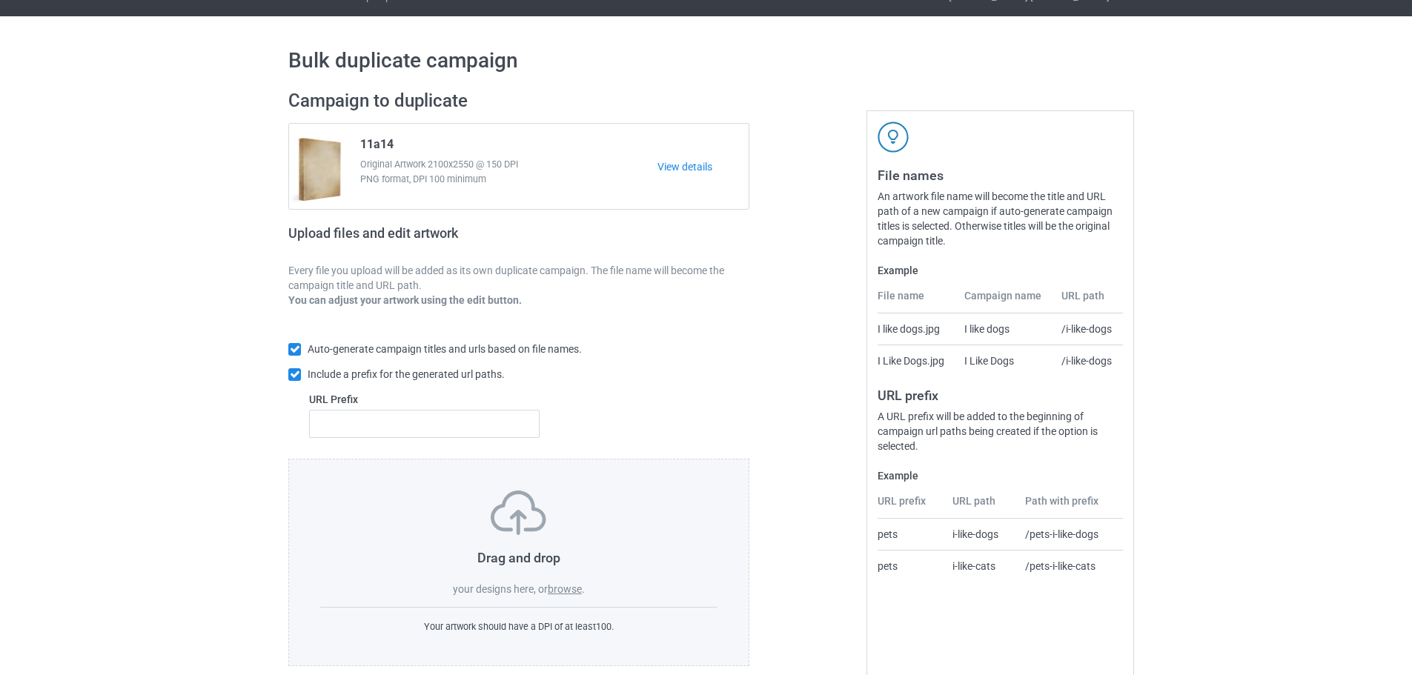
scroll to position [47, 0]
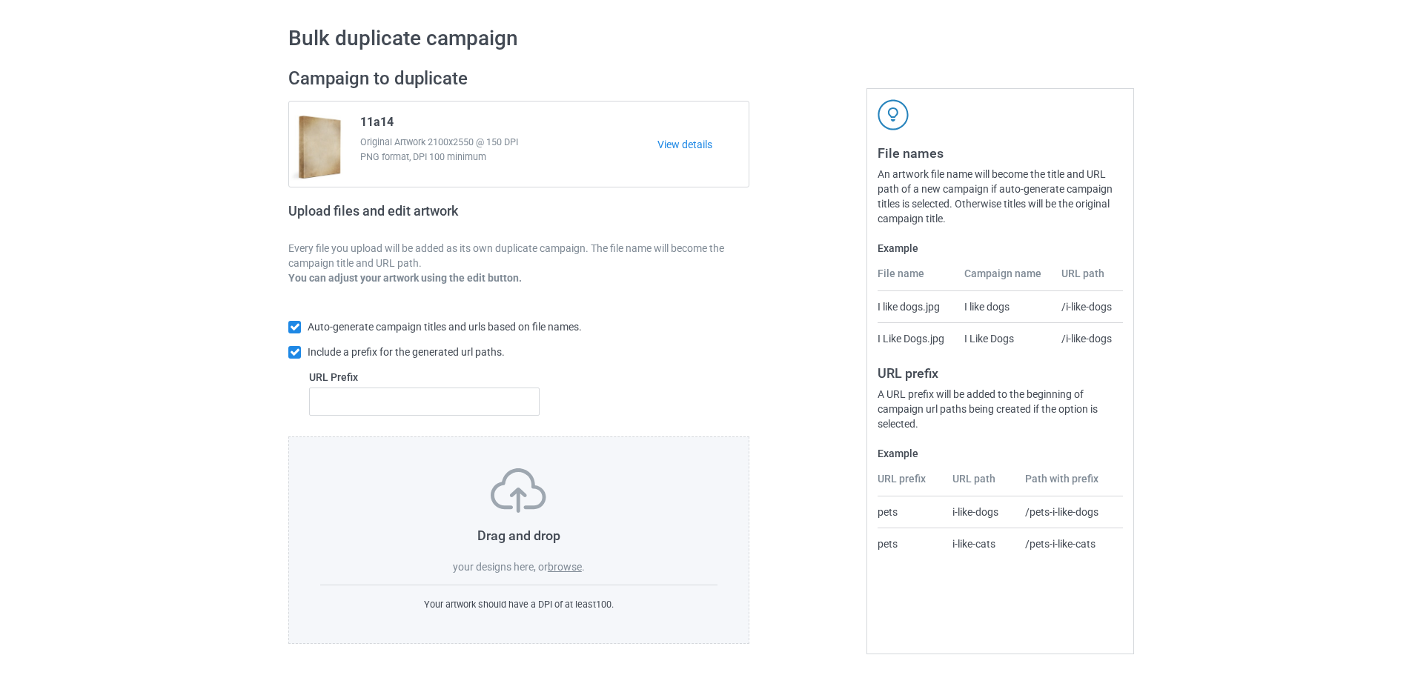
click at [564, 566] on label "browse" at bounding box center [565, 567] width 34 height 12
click at [0, 0] on input "browse" at bounding box center [0, 0] width 0 height 0
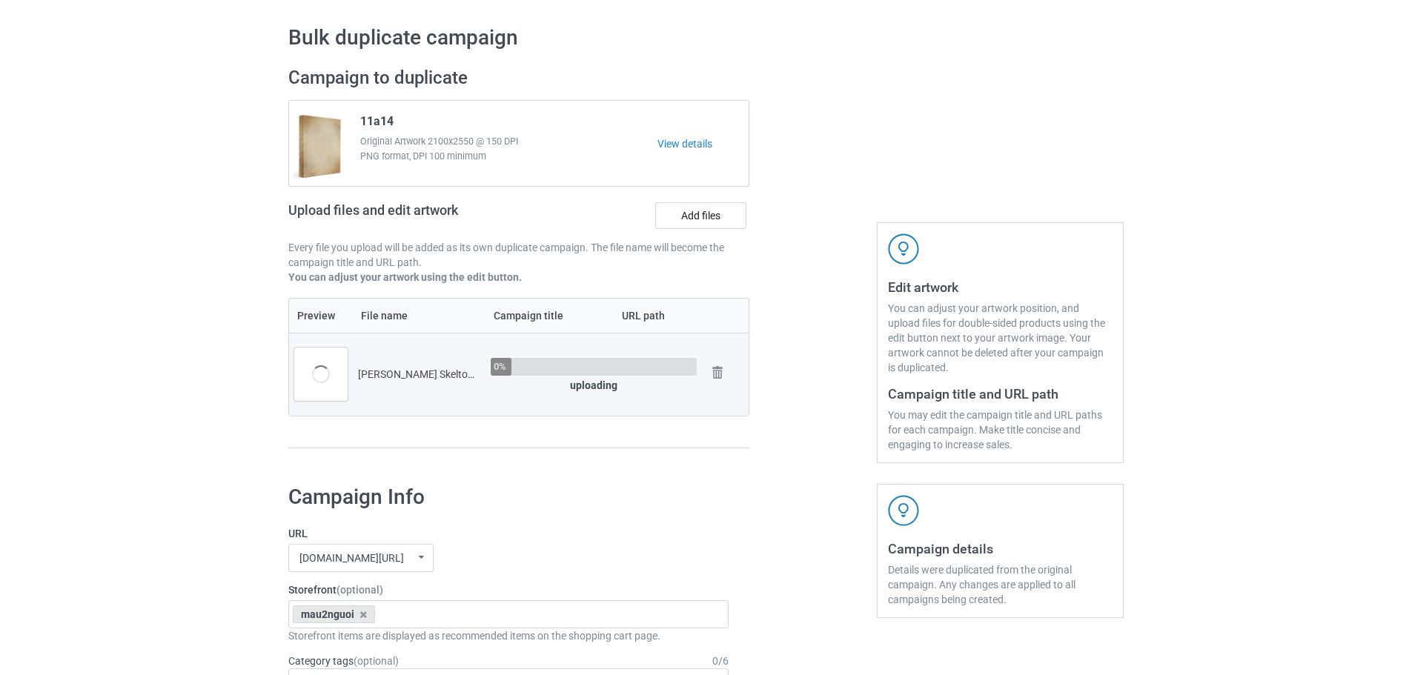
scroll to position [270, 0]
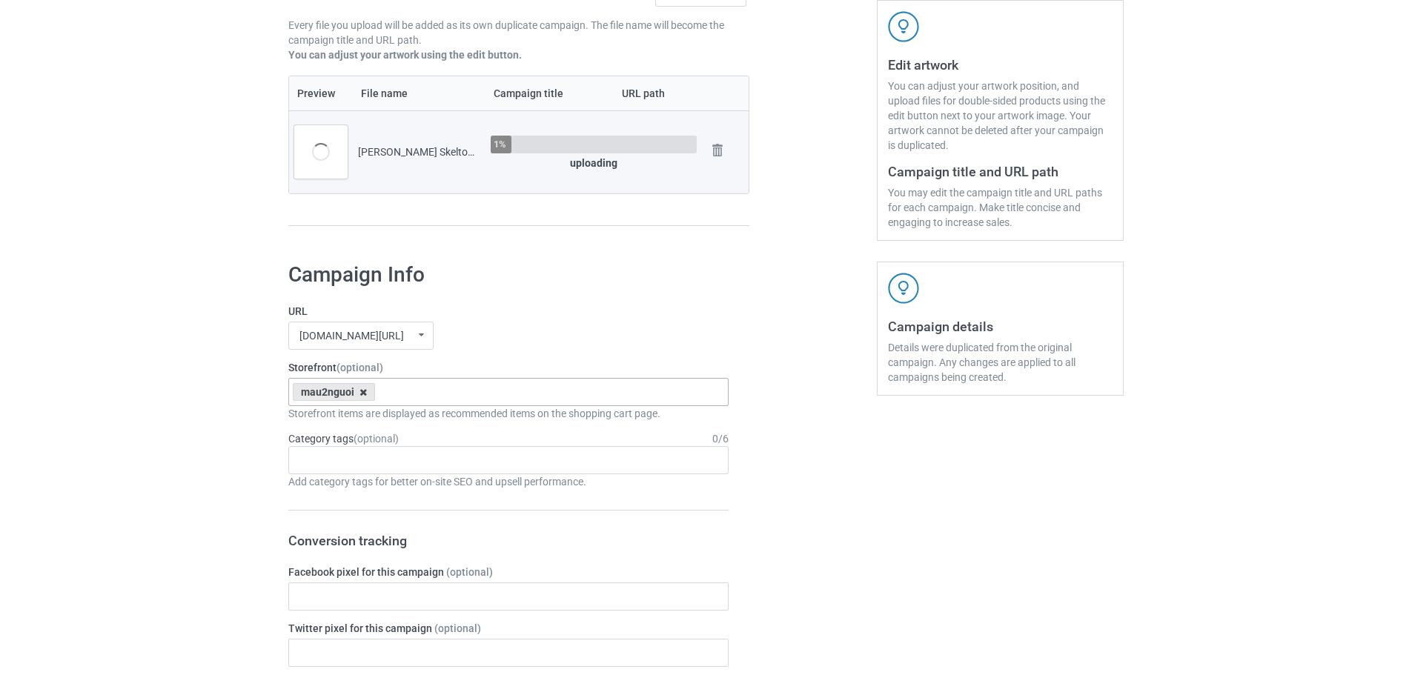
click at [364, 394] on icon at bounding box center [363, 393] width 7 height 10
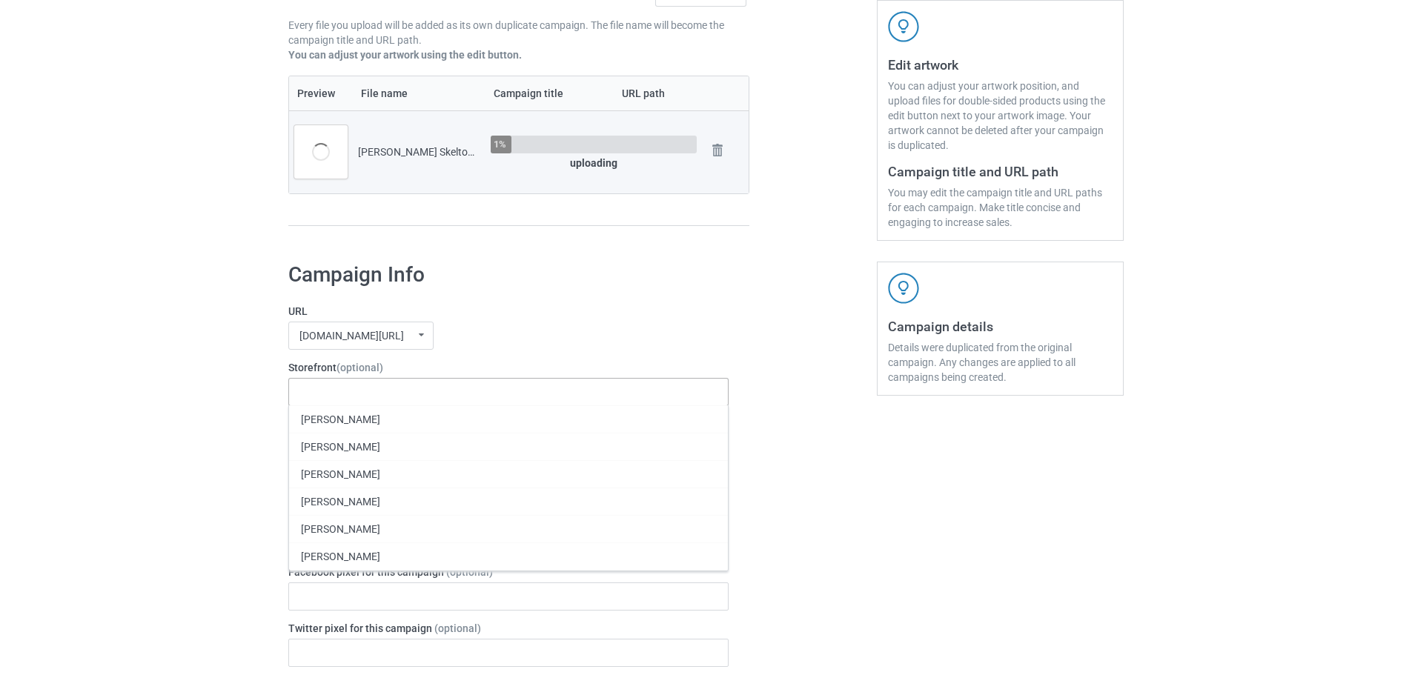
click at [469, 319] on label "URL" at bounding box center [508, 311] width 440 height 15
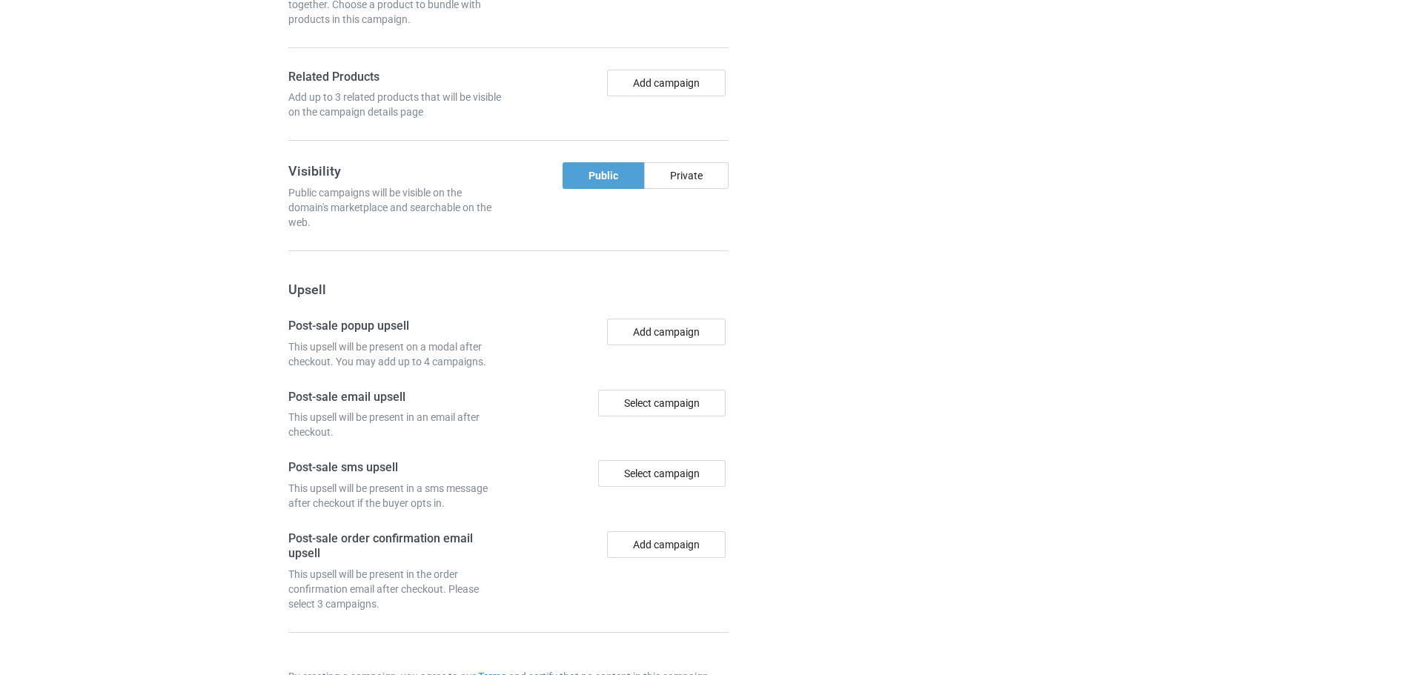
scroll to position [1228, 0]
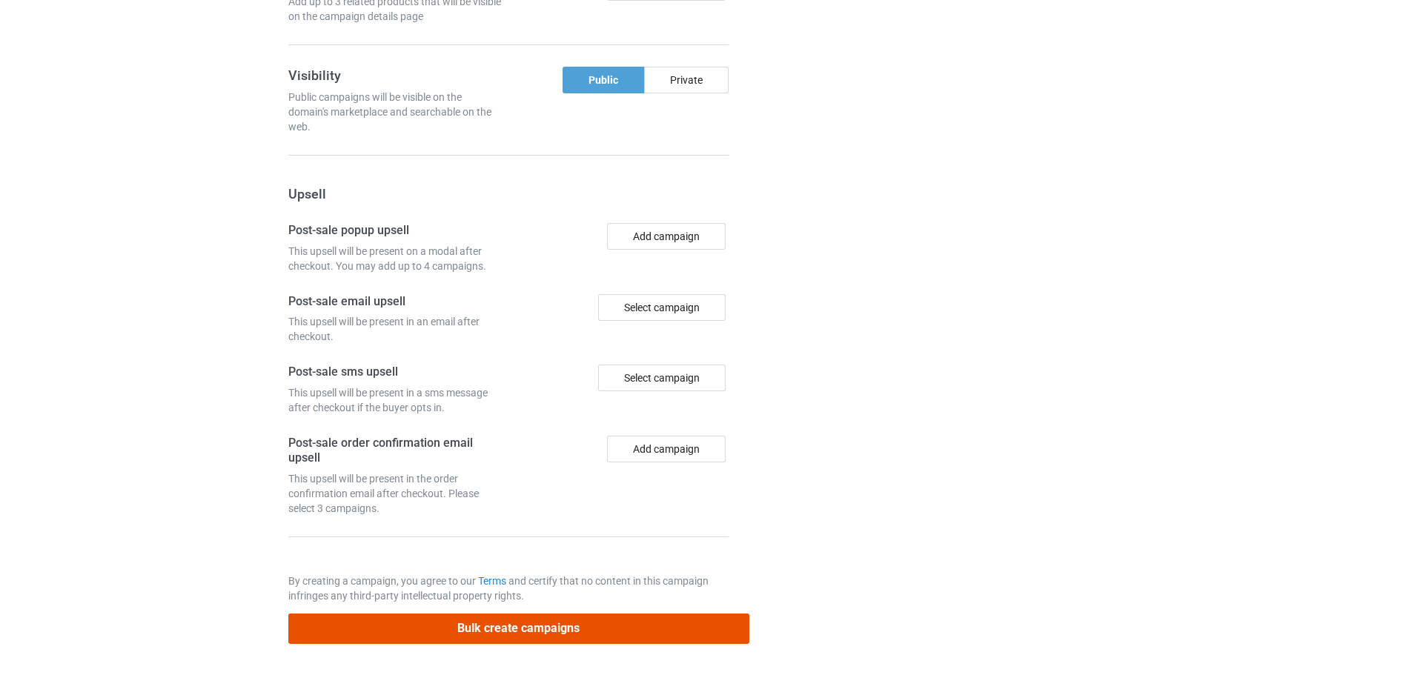
click at [584, 630] on button "Bulk create campaigns" at bounding box center [518, 629] width 461 height 30
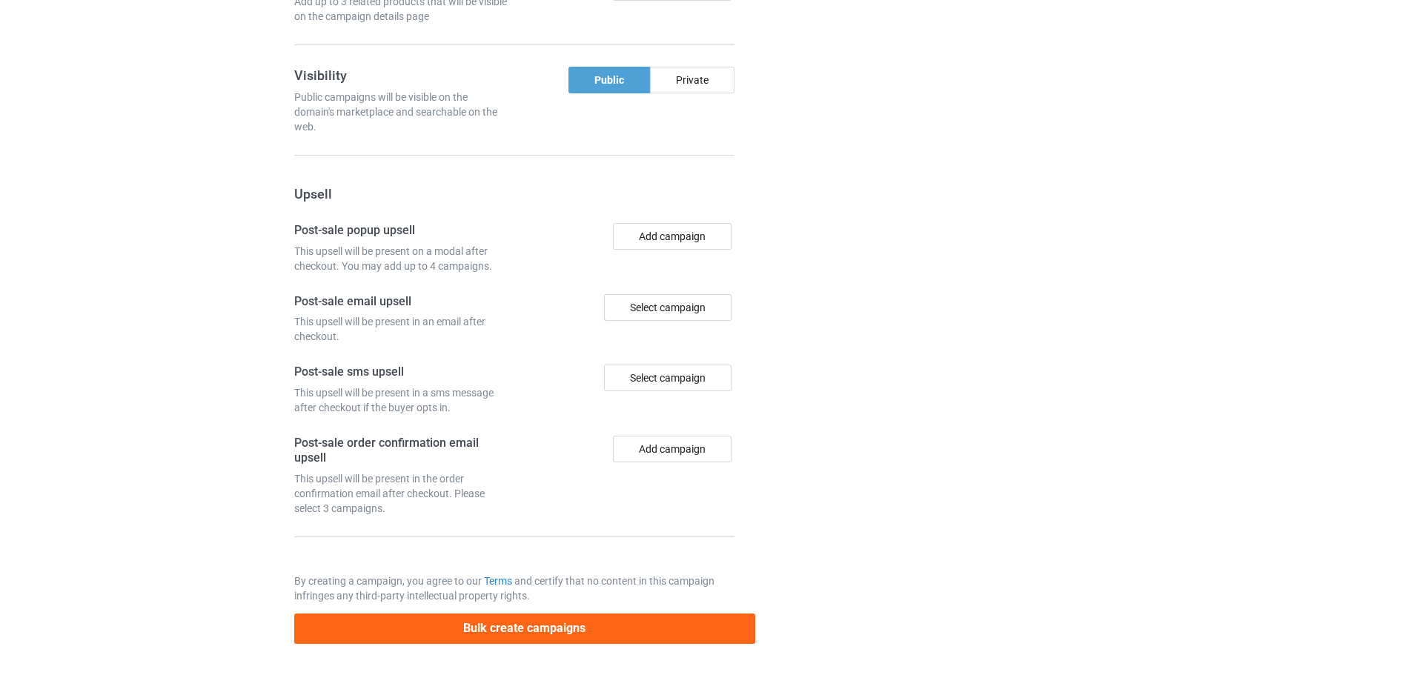
scroll to position [0, 0]
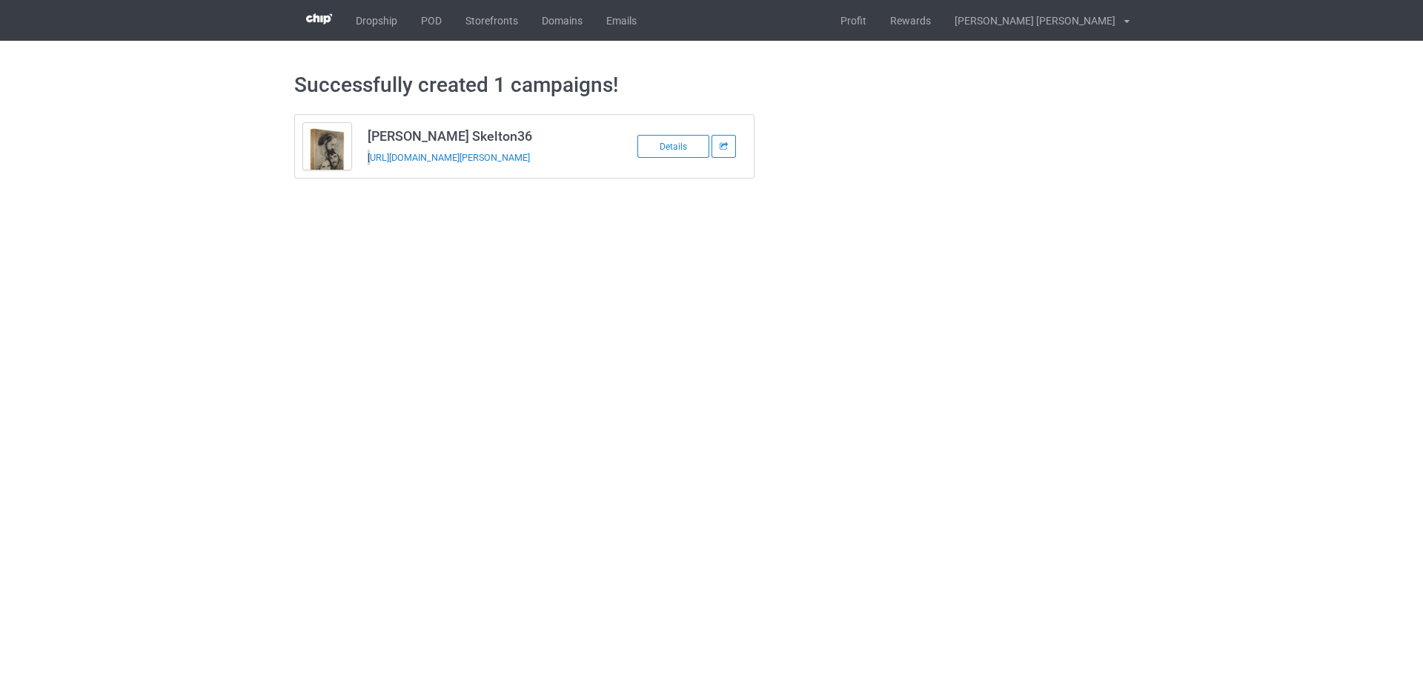
click at [371, 173] on td "Saddie Skelton36 https://www.jmcanvas1.com/saddie-skelton-36" at bounding box center [485, 146] width 251 height 63
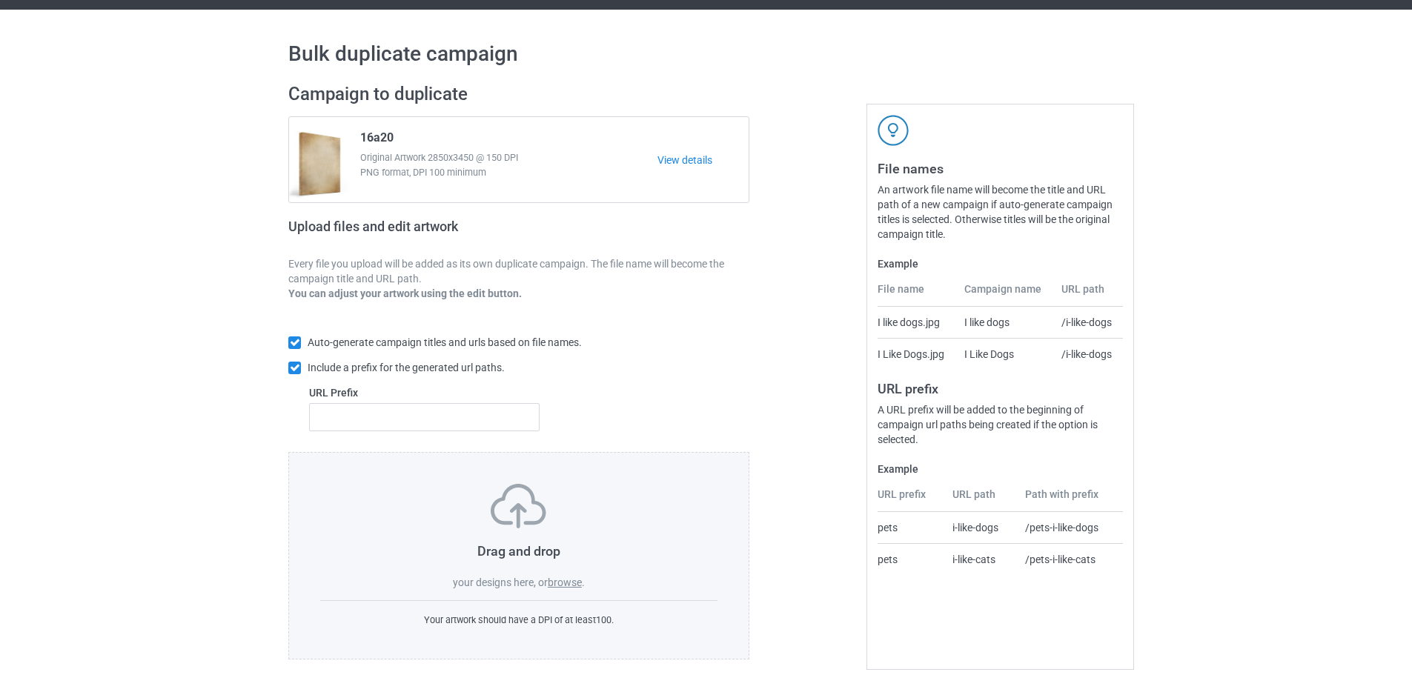
scroll to position [47, 0]
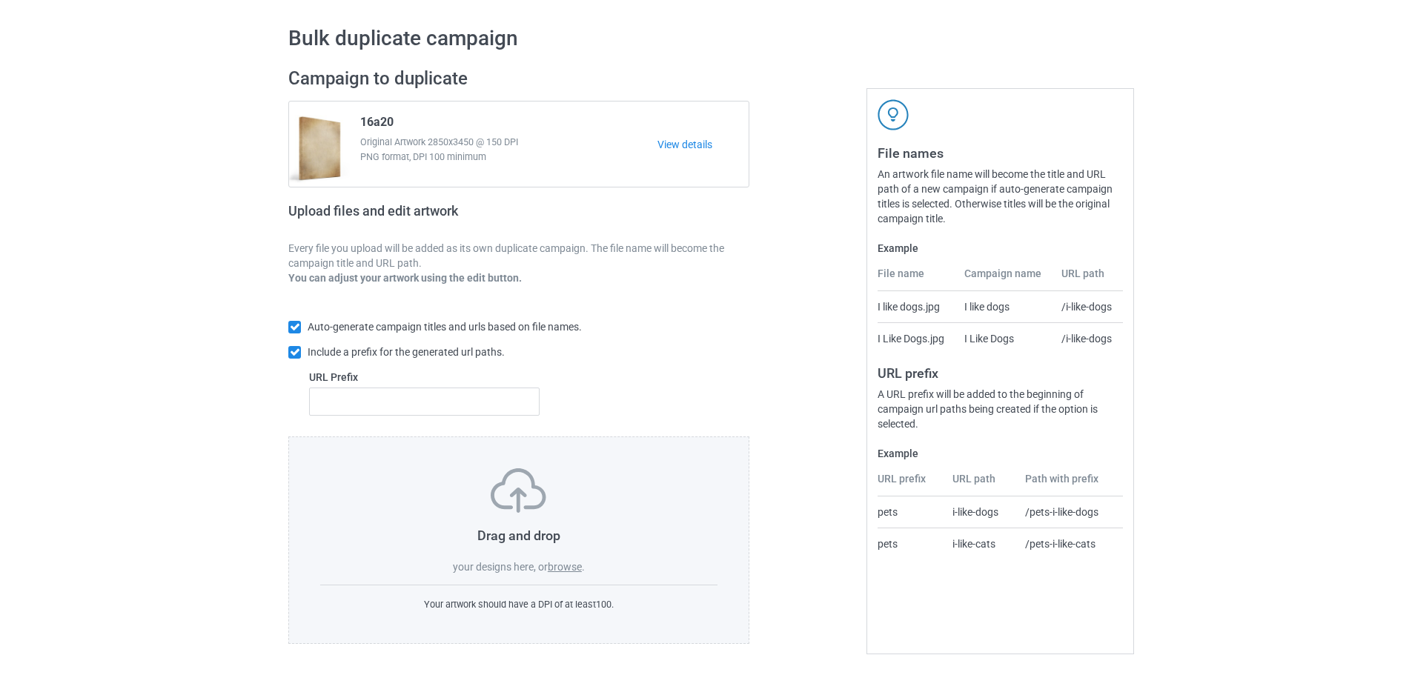
click at [576, 566] on label "browse" at bounding box center [565, 567] width 34 height 12
click at [0, 0] on input "browse" at bounding box center [0, 0] width 0 height 0
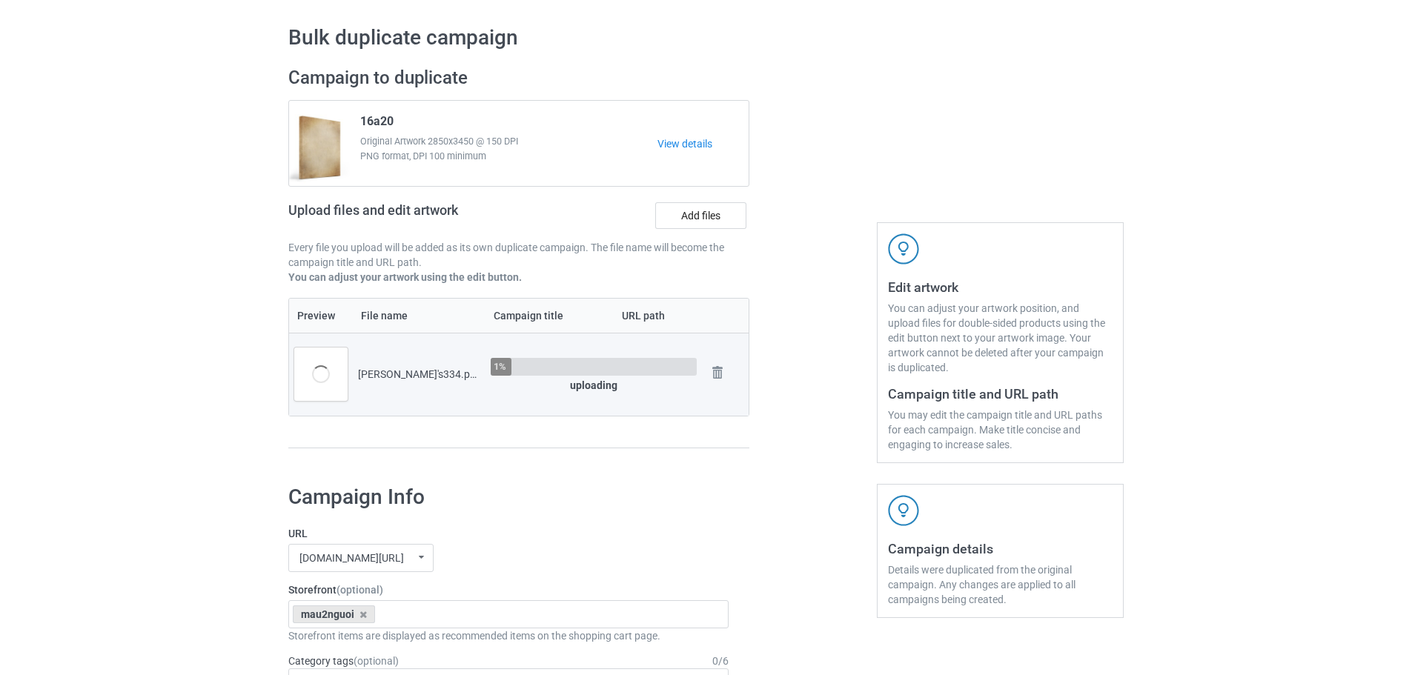
scroll to position [344, 0]
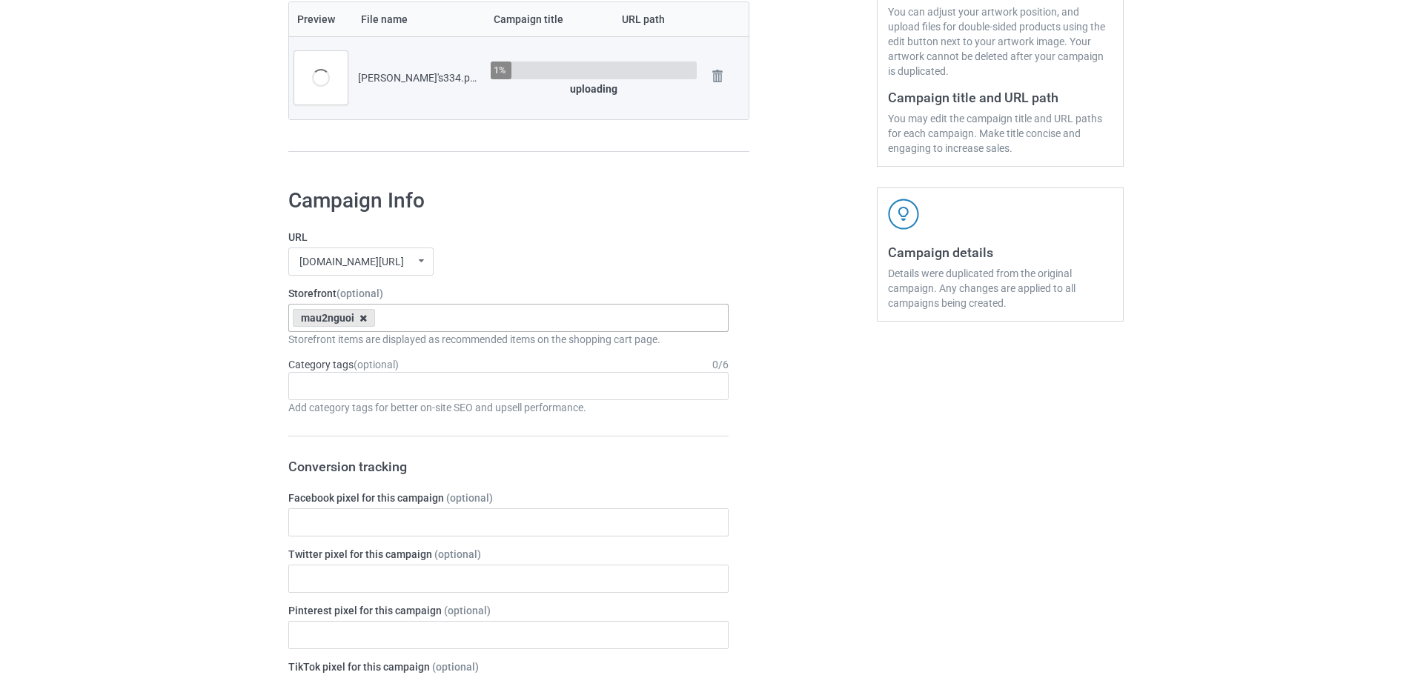
click at [366, 319] on icon at bounding box center [363, 319] width 7 height 10
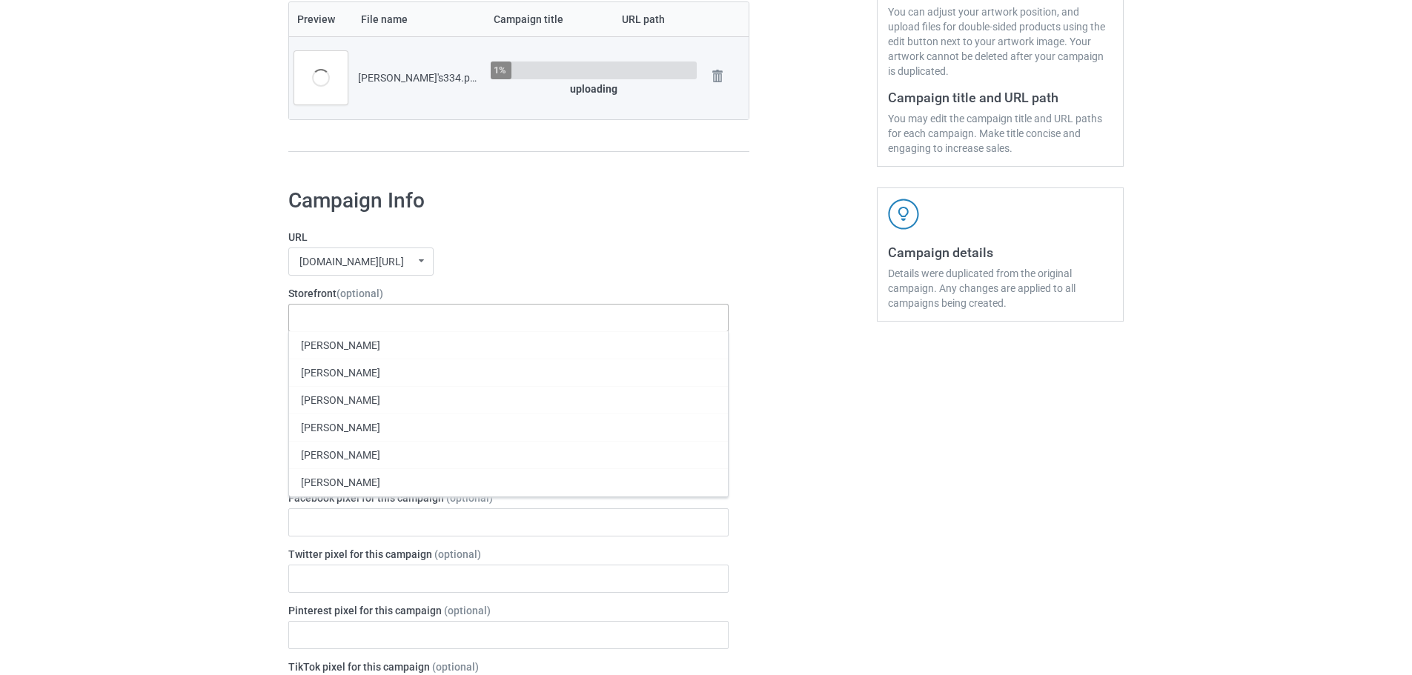
click at [365, 319] on div "Jennifer Doss Victoria Fleming Kari Hafley Carrie Crawford Carrie Crawford M S …" at bounding box center [508, 318] width 440 height 28
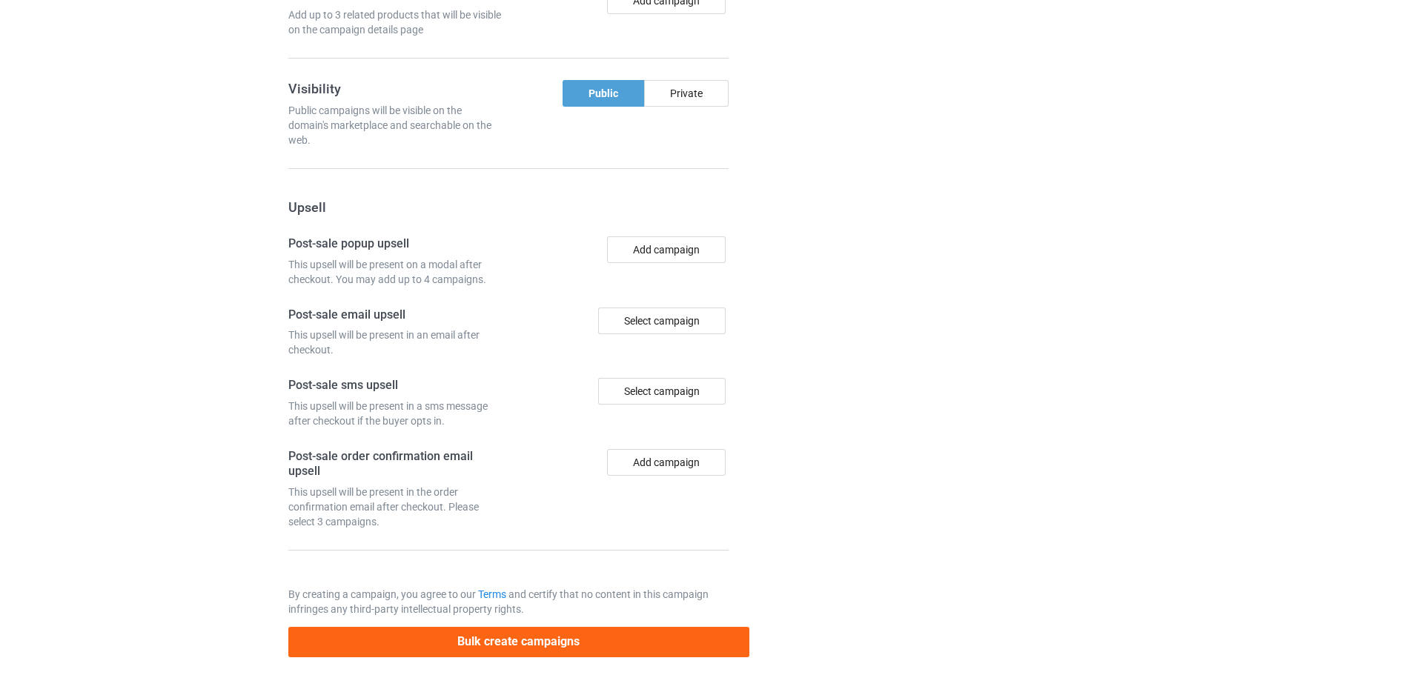
scroll to position [1228, 0]
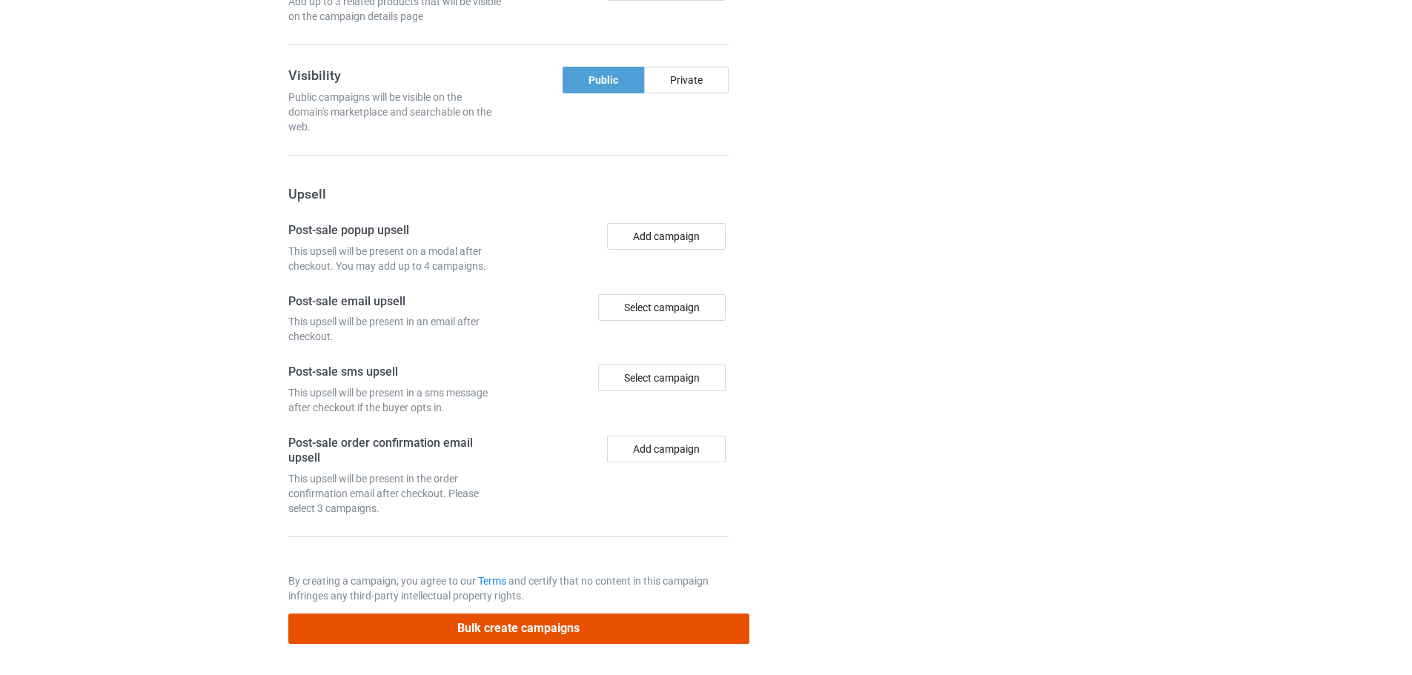
click at [583, 626] on button "Bulk create campaigns" at bounding box center [518, 629] width 461 height 30
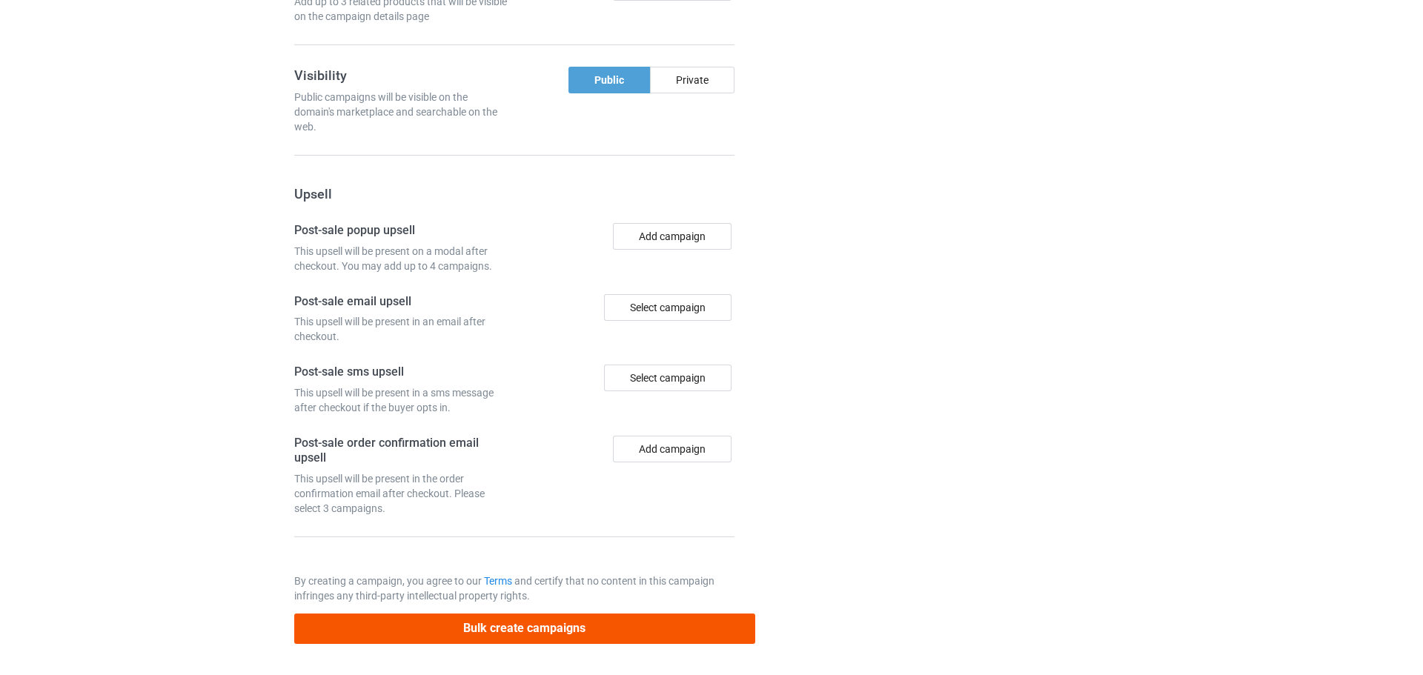
scroll to position [0, 0]
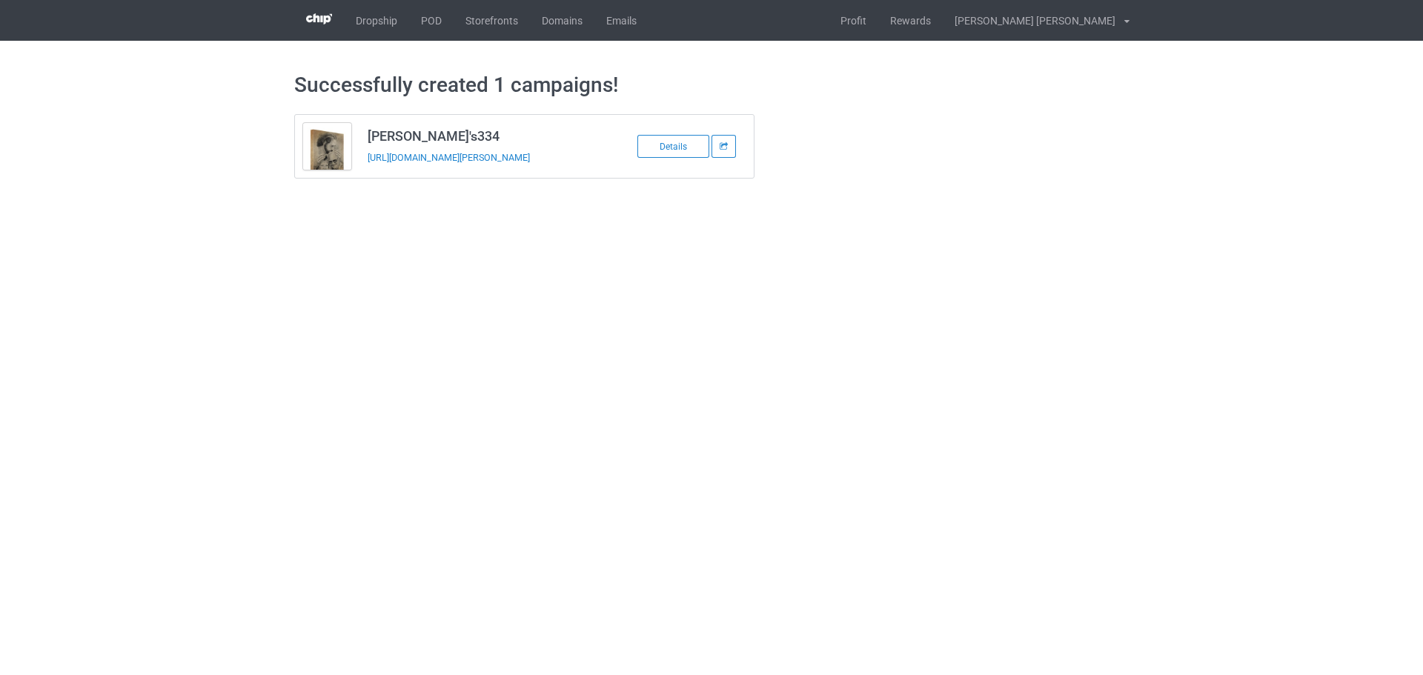
click at [387, 175] on td "Damon Collin's334 https://www.jmcanvas1.com/damon-collin-s-334" at bounding box center [485, 146] width 251 height 63
copy tbody "Damon Collin's334"
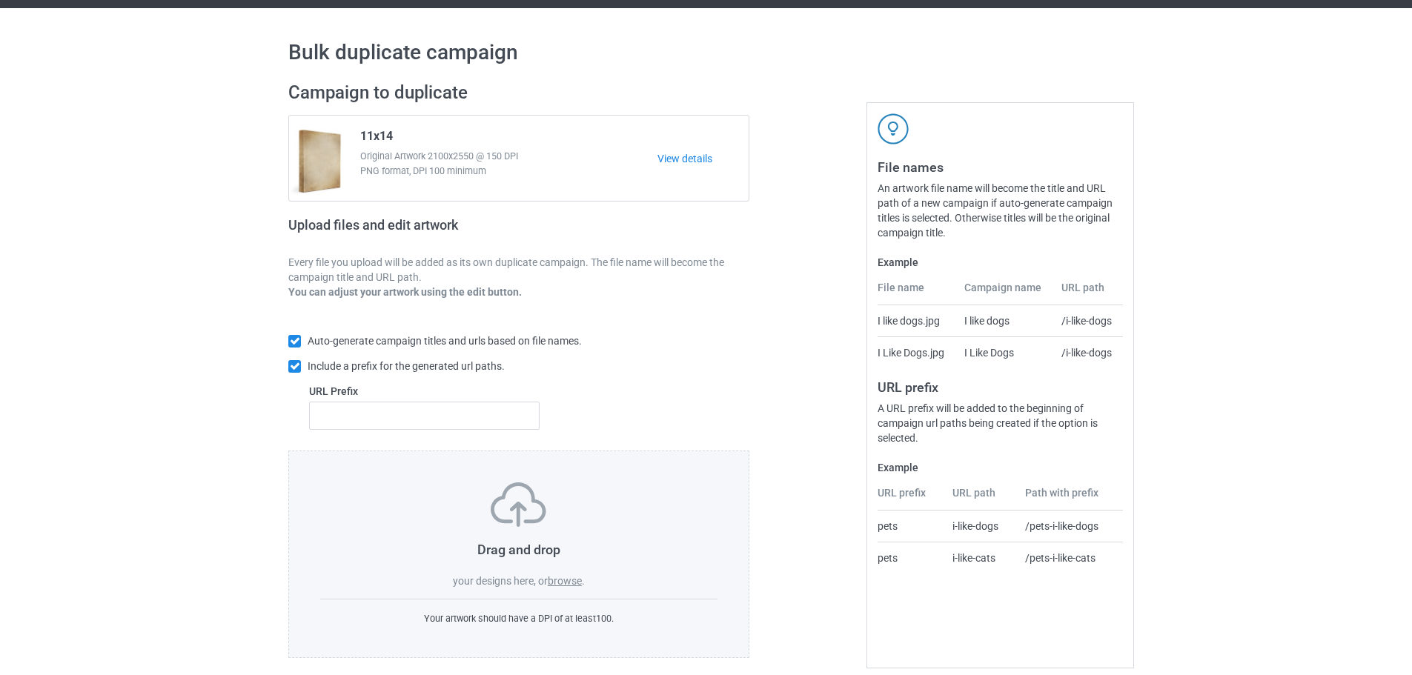
scroll to position [47, 0]
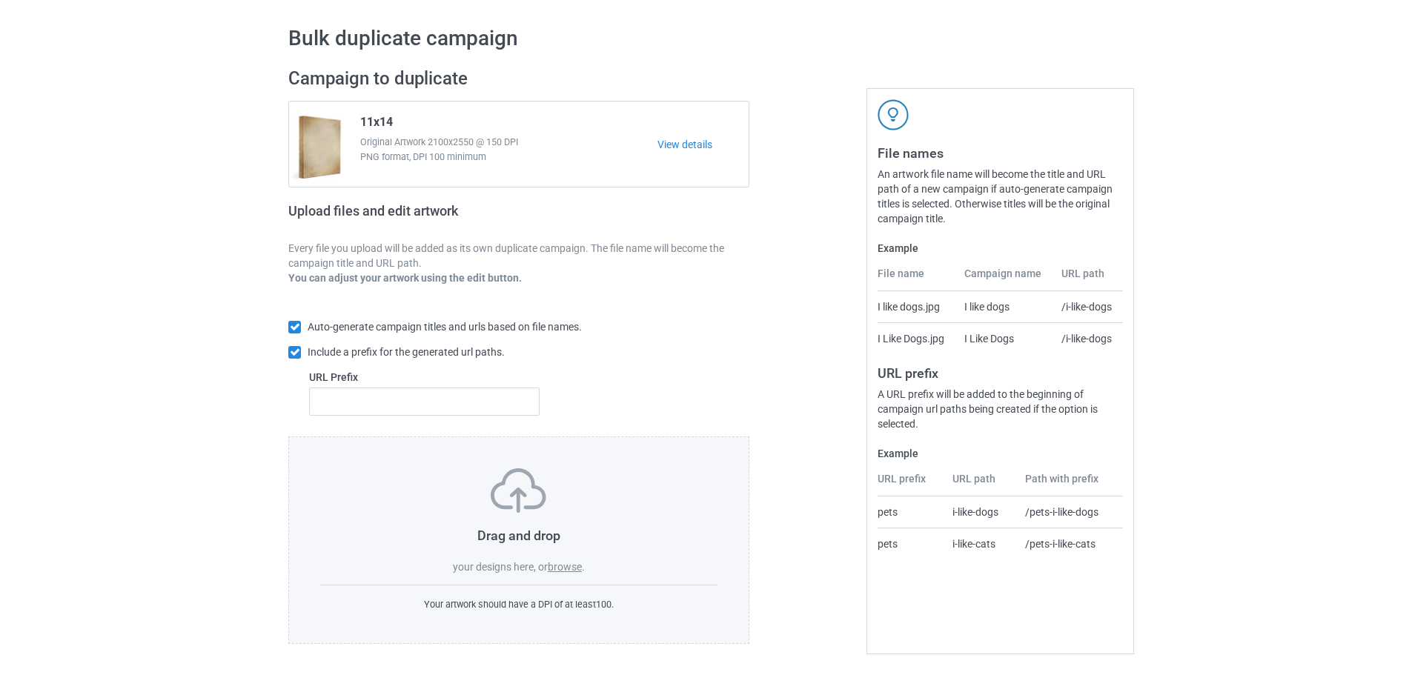
click at [566, 570] on label "browse" at bounding box center [565, 567] width 34 height 12
click at [0, 0] on input "browse" at bounding box center [0, 0] width 0 height 0
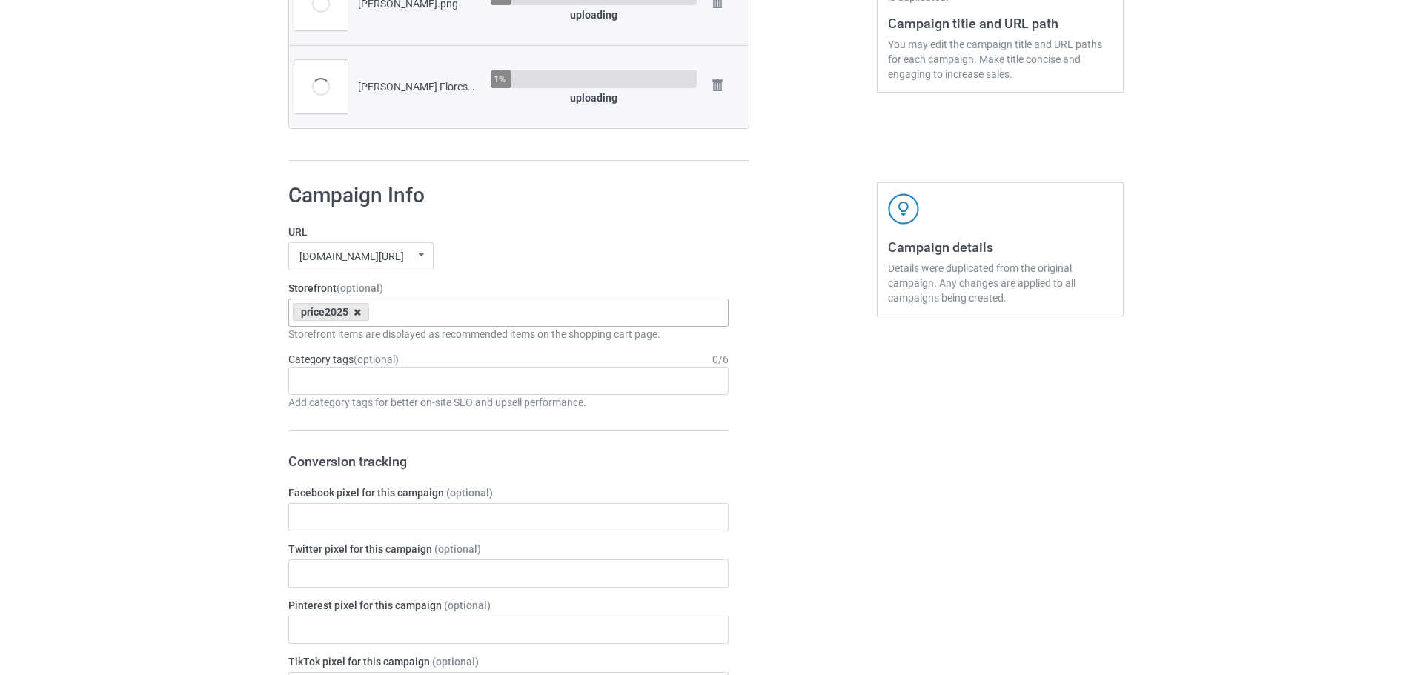
click at [354, 312] on icon at bounding box center [357, 313] width 7 height 10
click at [503, 249] on div "[DOMAIN_NAME][URL] [DOMAIN_NAME][URL] [DOMAIN_NAME][URL] 63fb7ea997fa79002d2400…" at bounding box center [508, 256] width 440 height 28
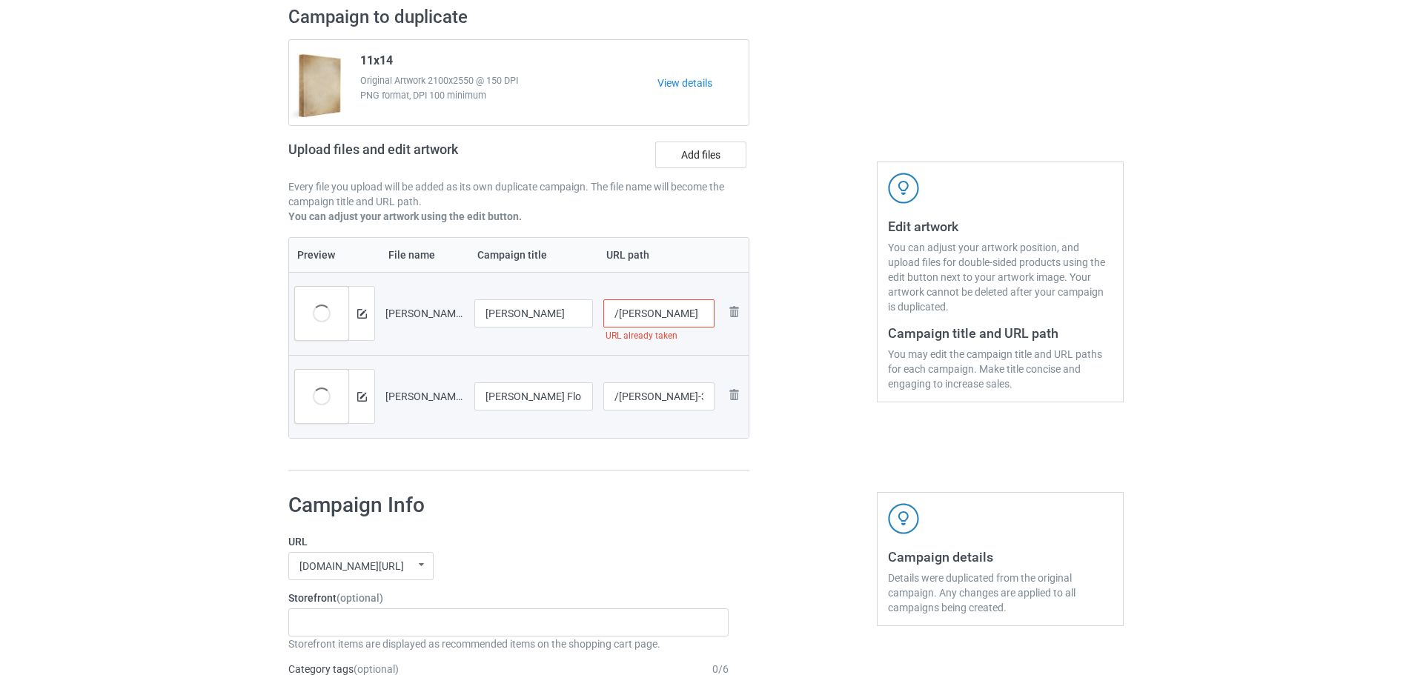
scroll to position [36, 0]
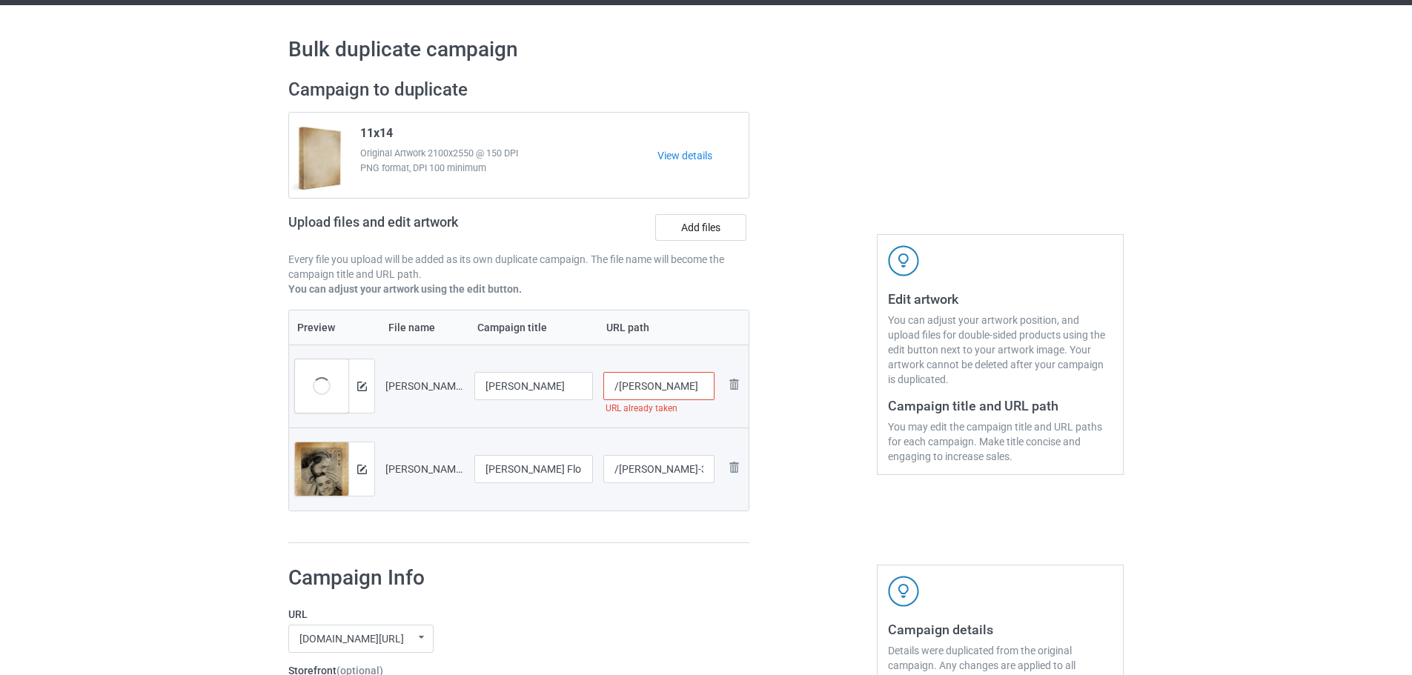
click at [700, 386] on input "/[PERSON_NAME]" at bounding box center [659, 386] width 112 height 28
type input "/[PERSON_NAME]-degonia1"
click at [806, 337] on div at bounding box center [813, 311] width 107 height 486
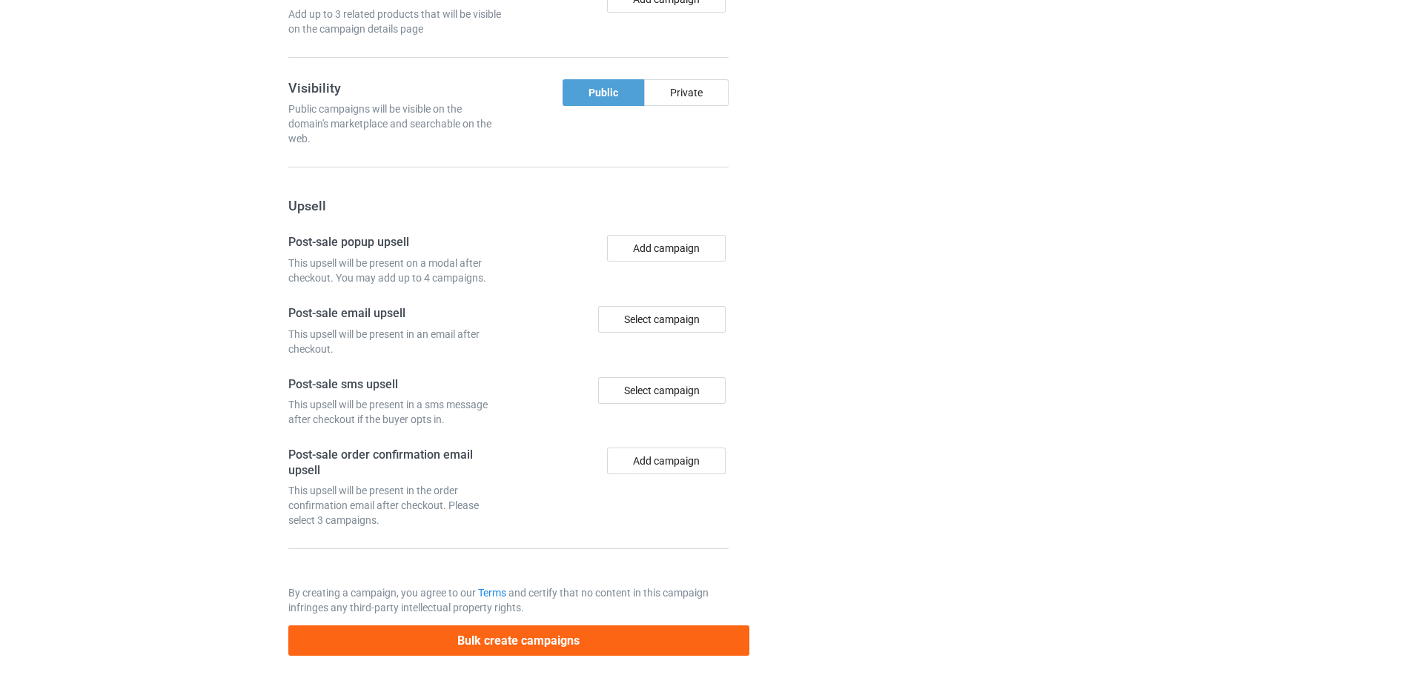
scroll to position [1296, 0]
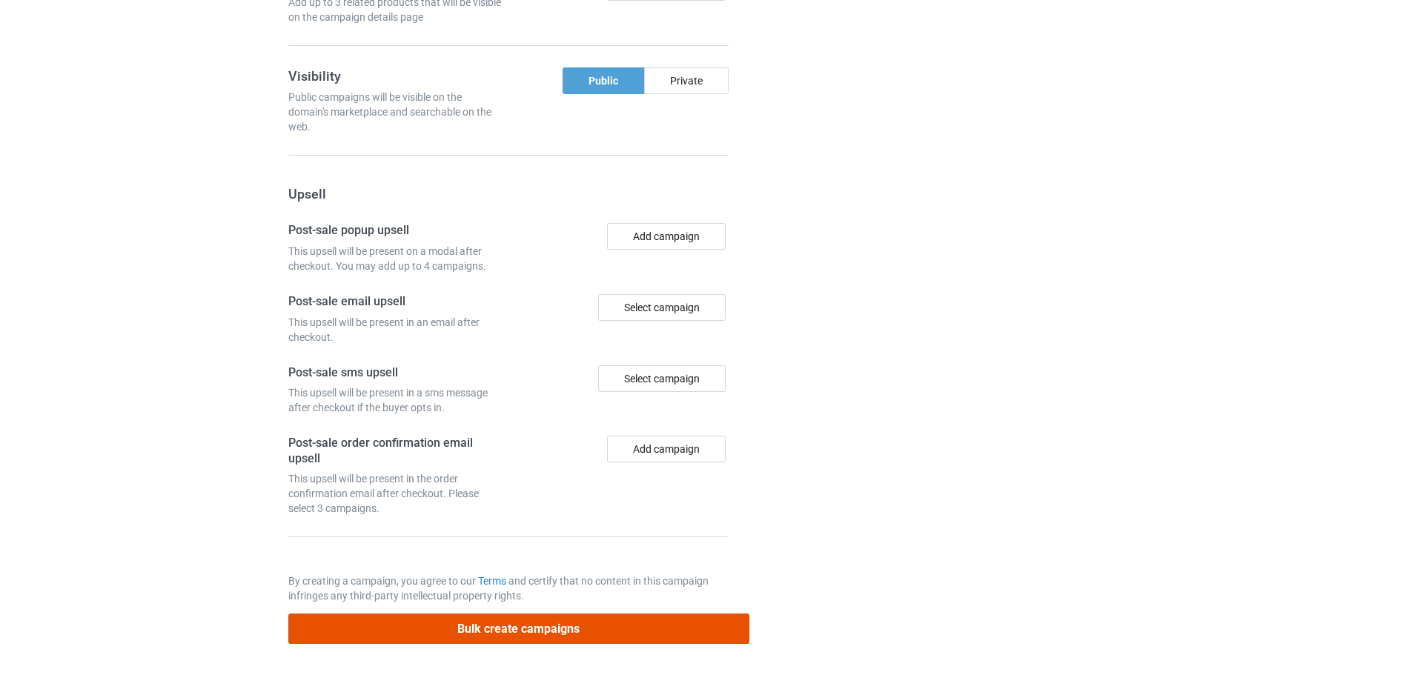
click at [559, 620] on button "Bulk create campaigns" at bounding box center [518, 629] width 461 height 30
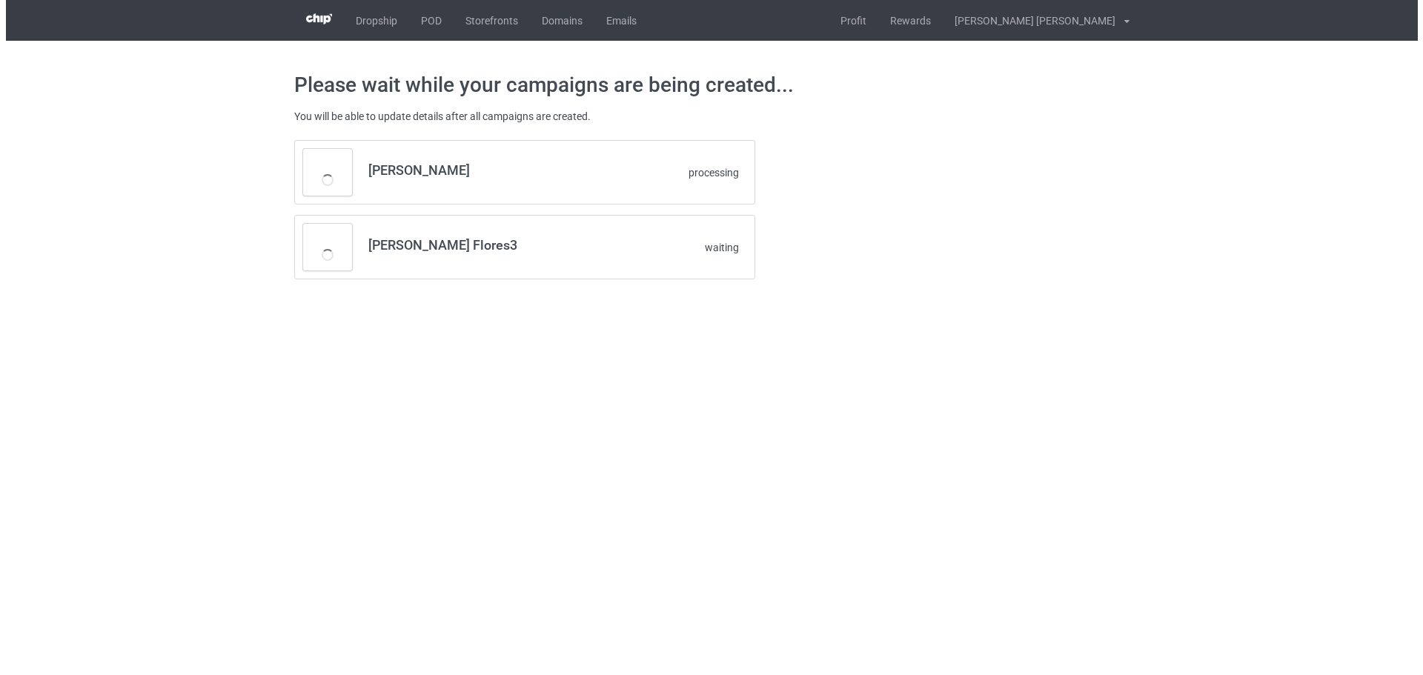
scroll to position [0, 0]
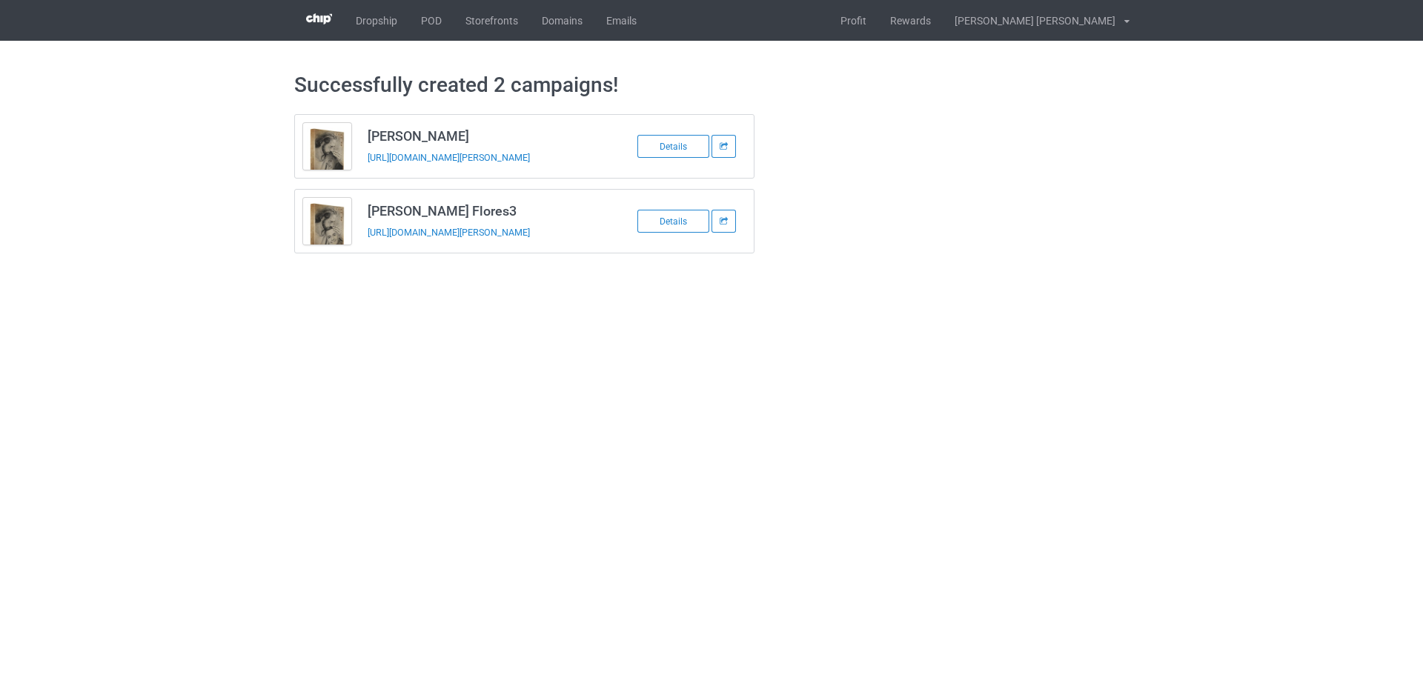
click at [375, 244] on td "[PERSON_NAME] Flores3 [URL][DOMAIN_NAME][PERSON_NAME]" at bounding box center [485, 221] width 251 height 63
copy tbody "[PERSON_NAME] Flores3"
click at [383, 165] on div "[URL][DOMAIN_NAME][PERSON_NAME]" at bounding box center [472, 158] width 208 height 16
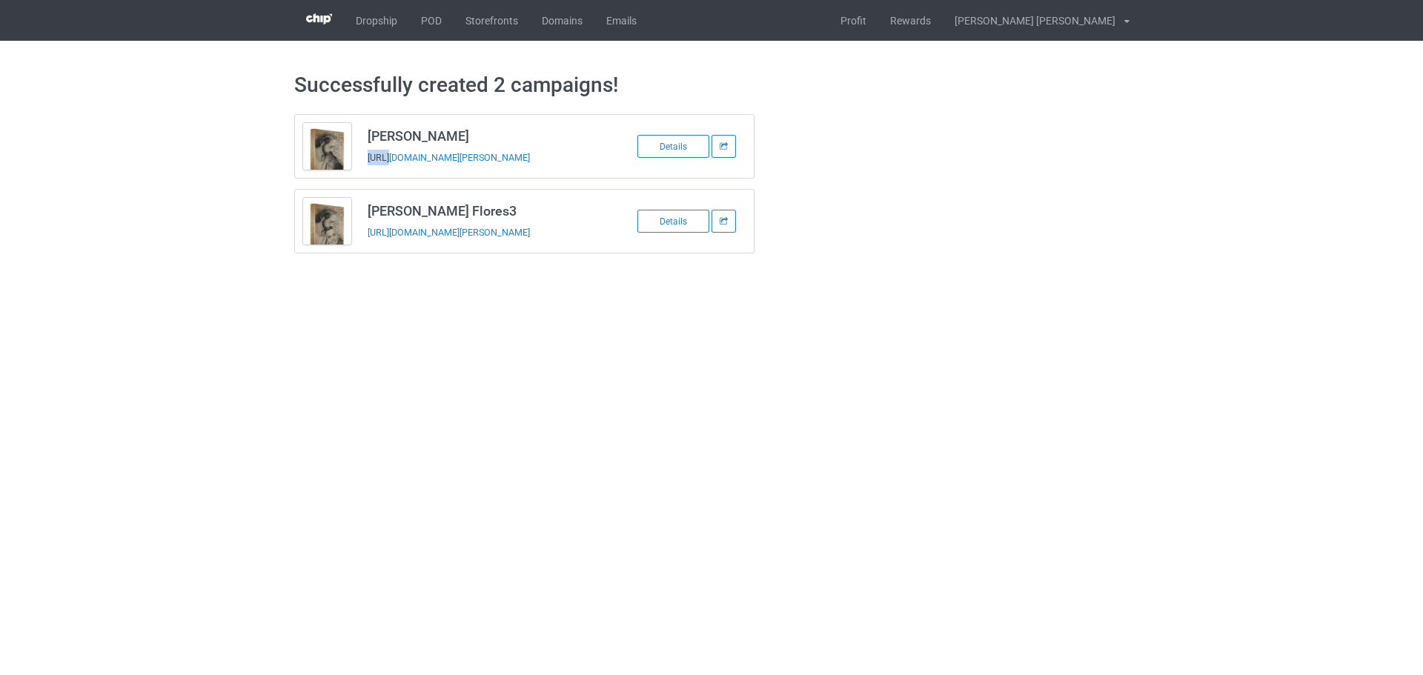
click at [383, 165] on div "[URL][DOMAIN_NAME][PERSON_NAME]" at bounding box center [472, 158] width 208 height 16
copy tbody "[PERSON_NAME]"
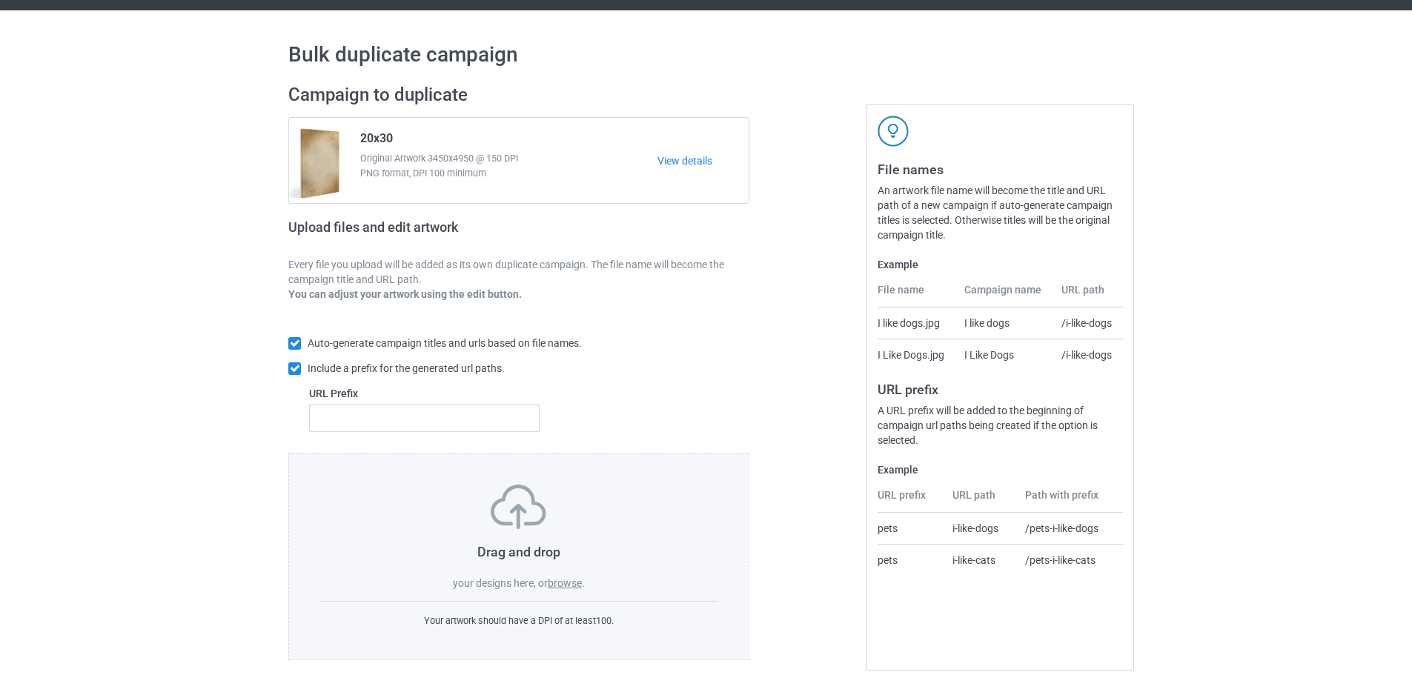
scroll to position [47, 0]
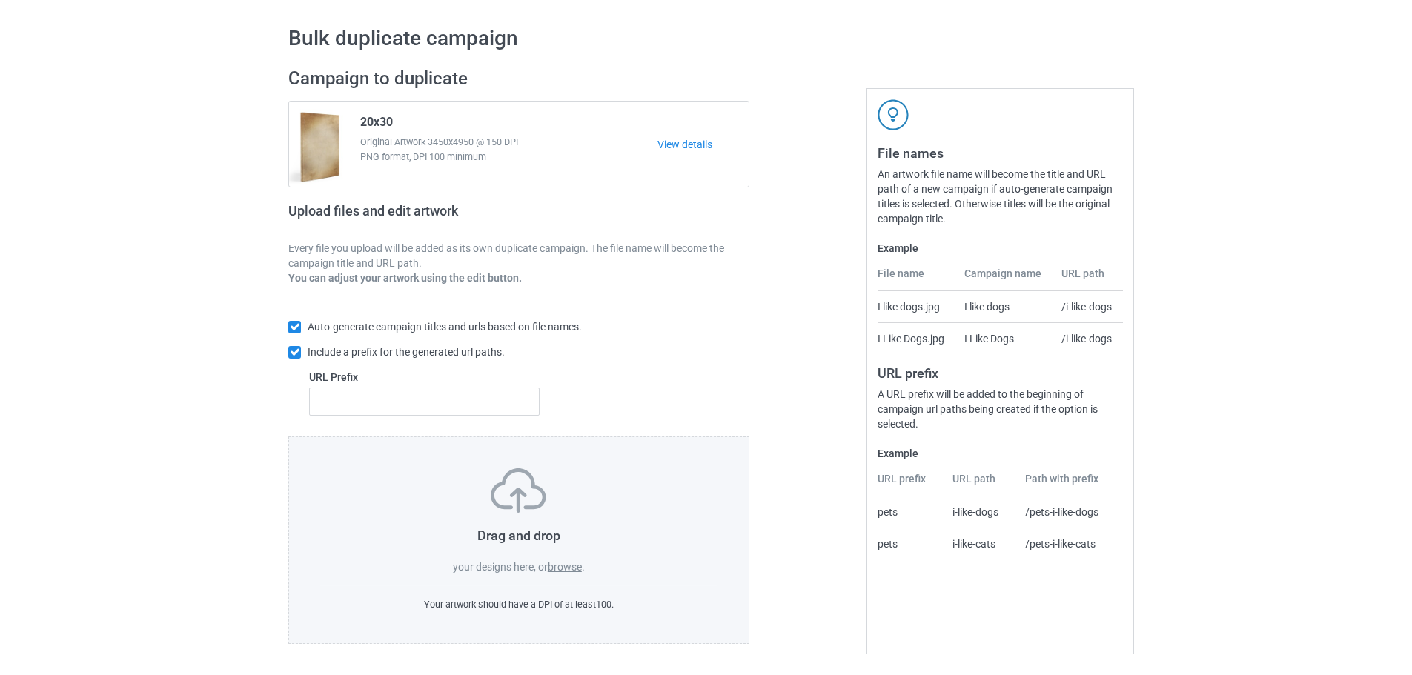
click at [560, 561] on label "browse" at bounding box center [565, 567] width 34 height 12
click at [0, 0] on input "browse" at bounding box center [0, 0] width 0 height 0
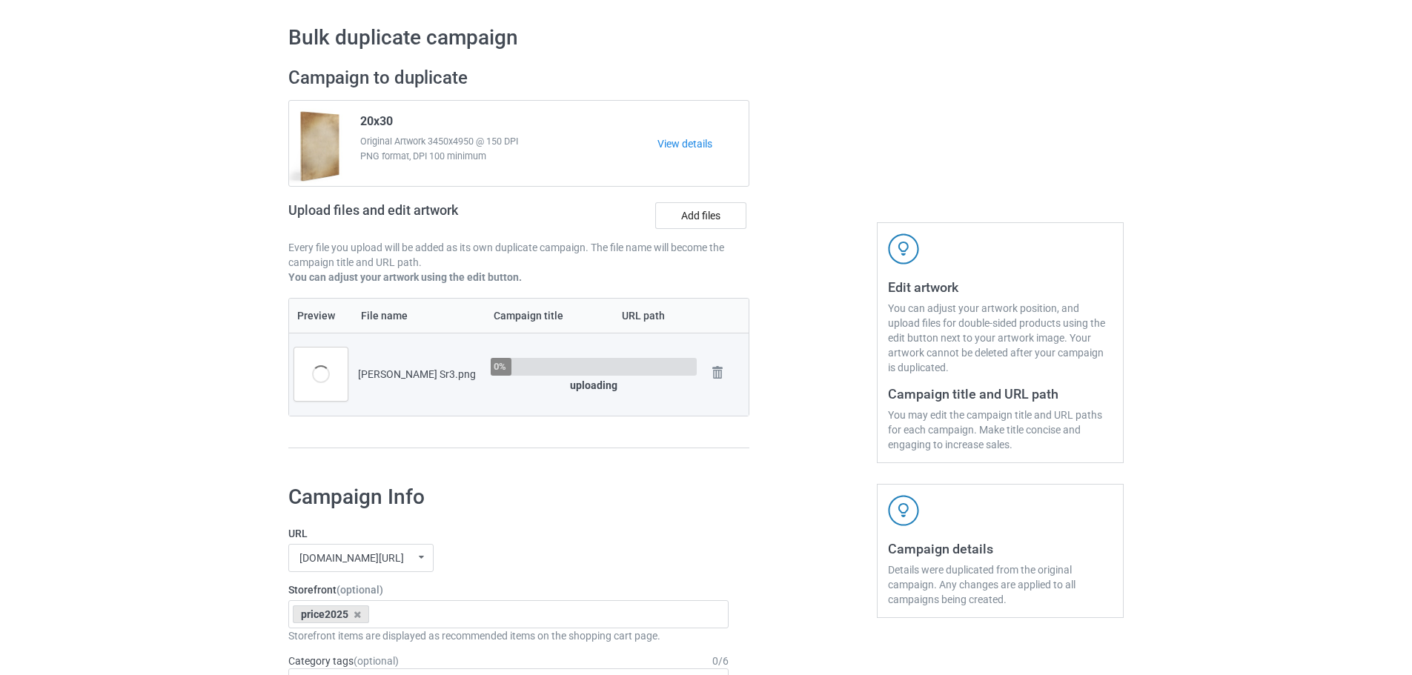
scroll to position [344, 0]
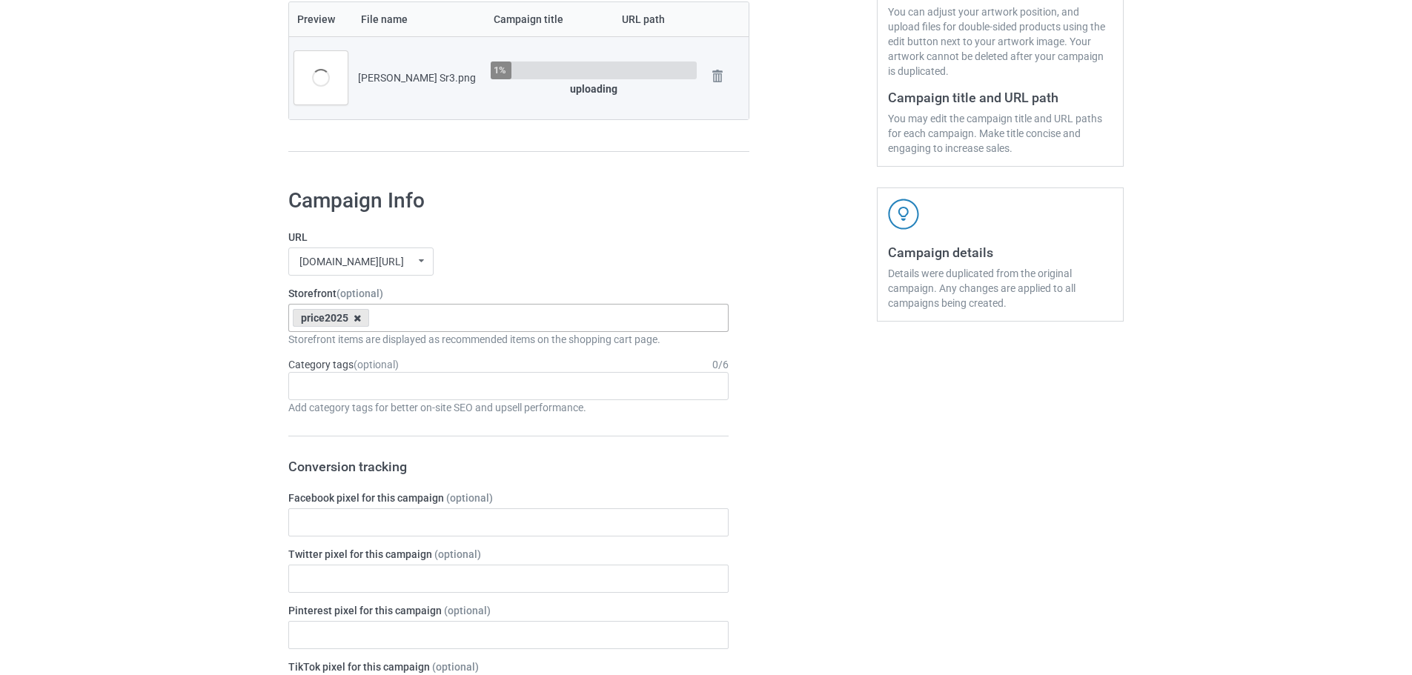
click at [356, 320] on icon at bounding box center [357, 319] width 7 height 10
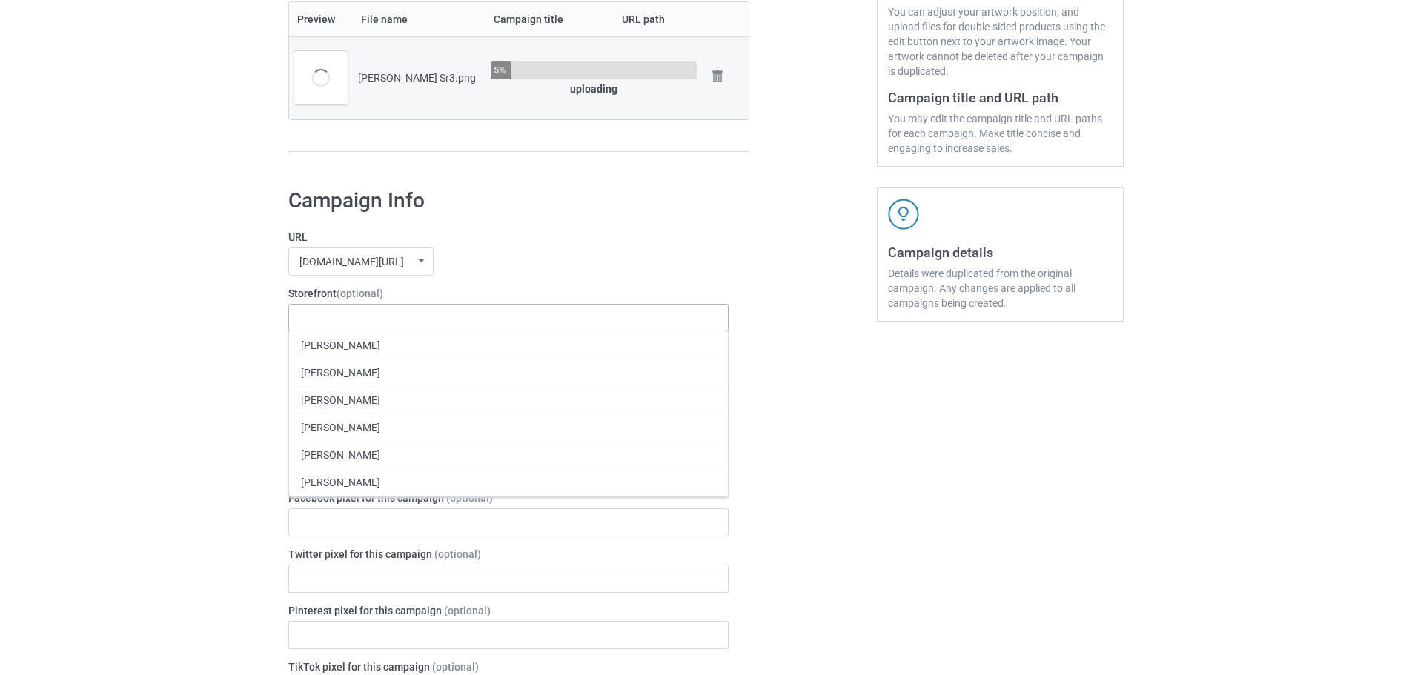
click at [480, 251] on div "[DOMAIN_NAME][URL] [DOMAIN_NAME][URL] [DOMAIN_NAME][URL] 63fb7ea997fa79002d2400…" at bounding box center [508, 262] width 440 height 28
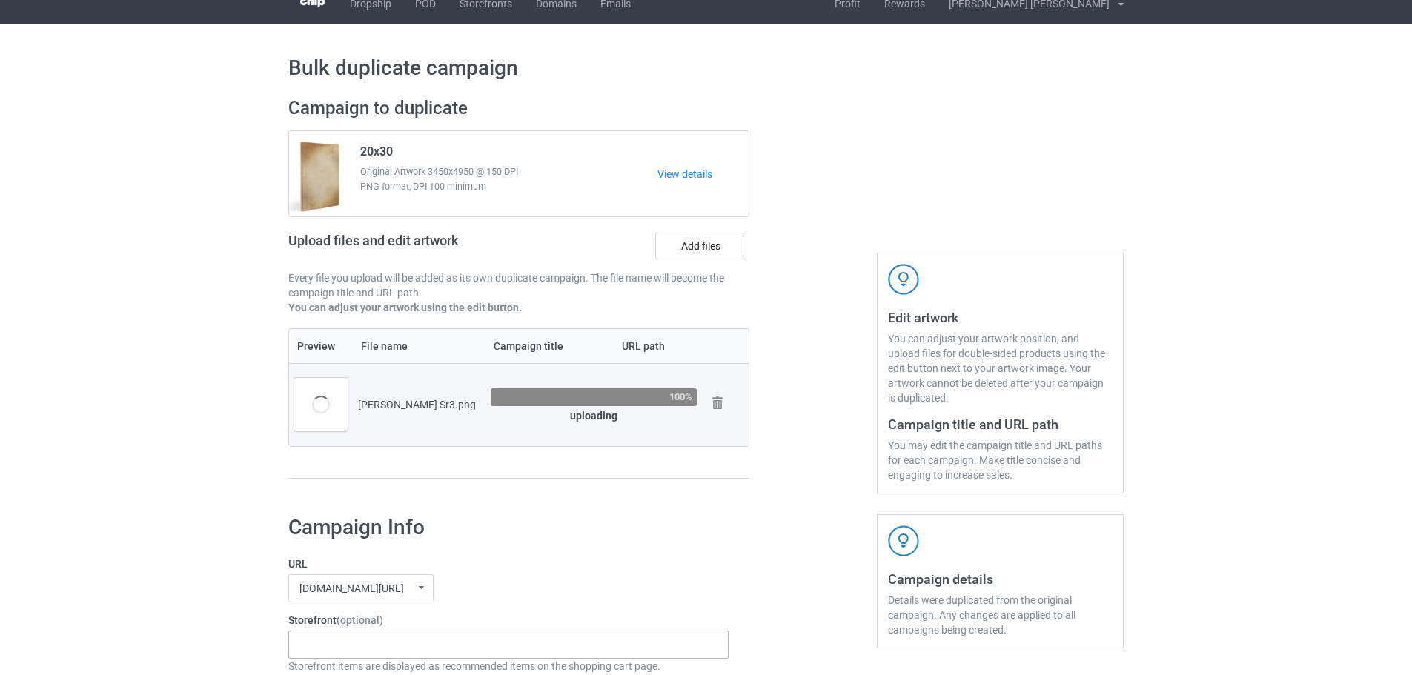
scroll to position [0, 0]
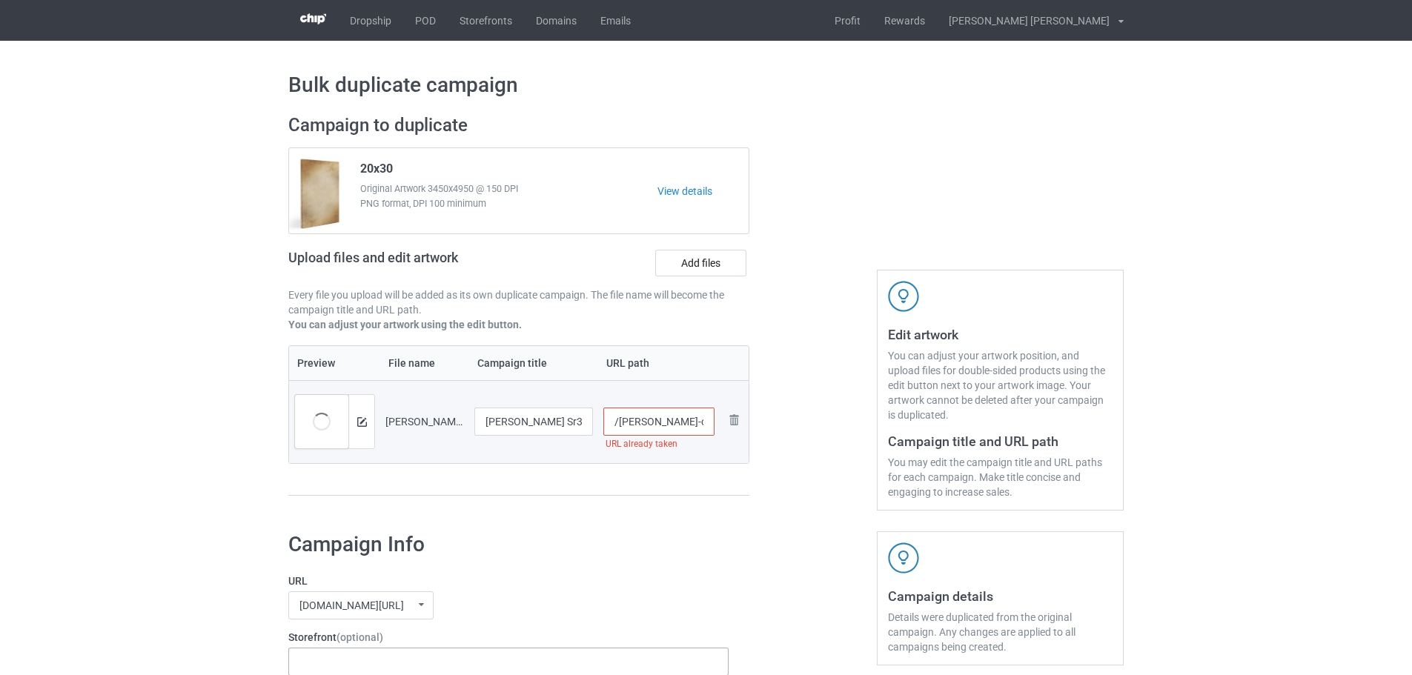
click at [707, 426] on input "/antwan-coats-sr-3" at bounding box center [659, 422] width 112 height 28
click at [793, 375] on div at bounding box center [813, 312] width 107 height 417
drag, startPoint x: 677, startPoint y: 421, endPoint x: 709, endPoint y: 422, distance: 31.9
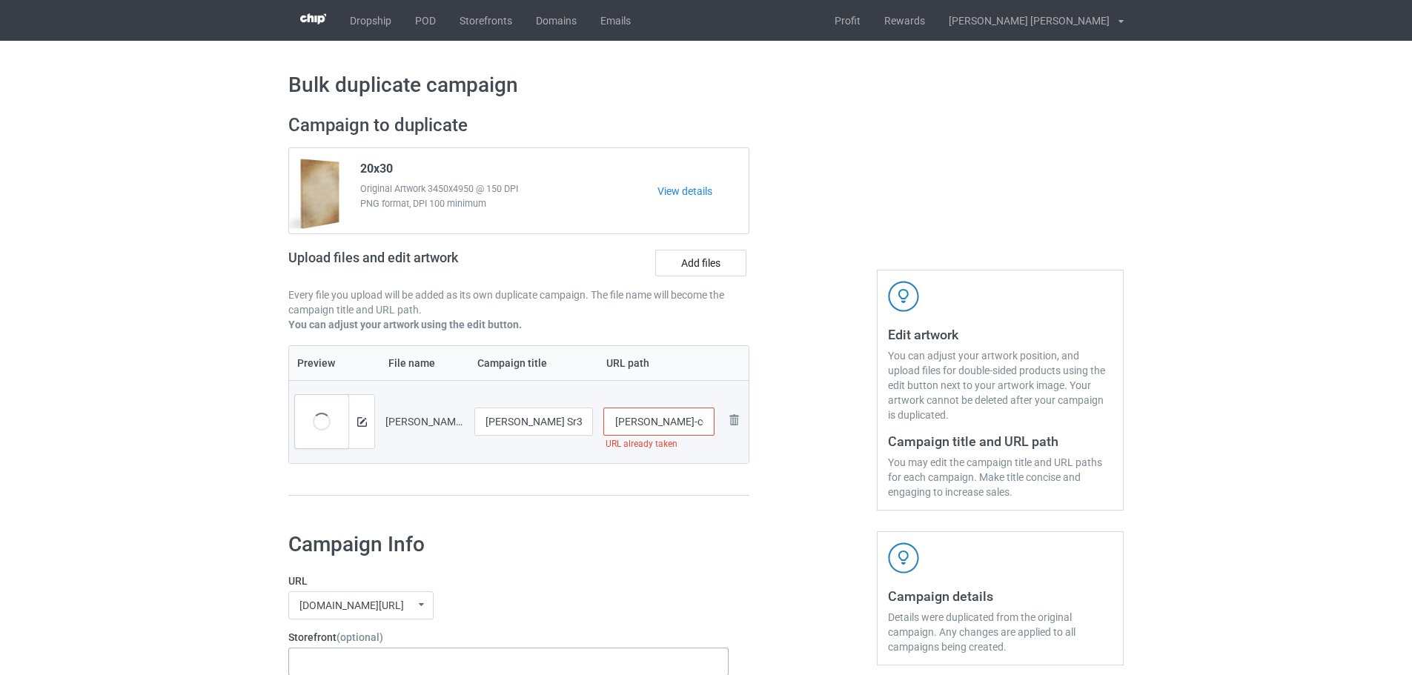
click at [709, 422] on input "/antwan-coats-sr-36" at bounding box center [659, 422] width 112 height 28
click at [703, 427] on input "/antwan-coats-sr-36" at bounding box center [659, 422] width 112 height 28
type input "/antwan-coats-sr-367"
click at [773, 391] on div at bounding box center [813, 312] width 107 height 417
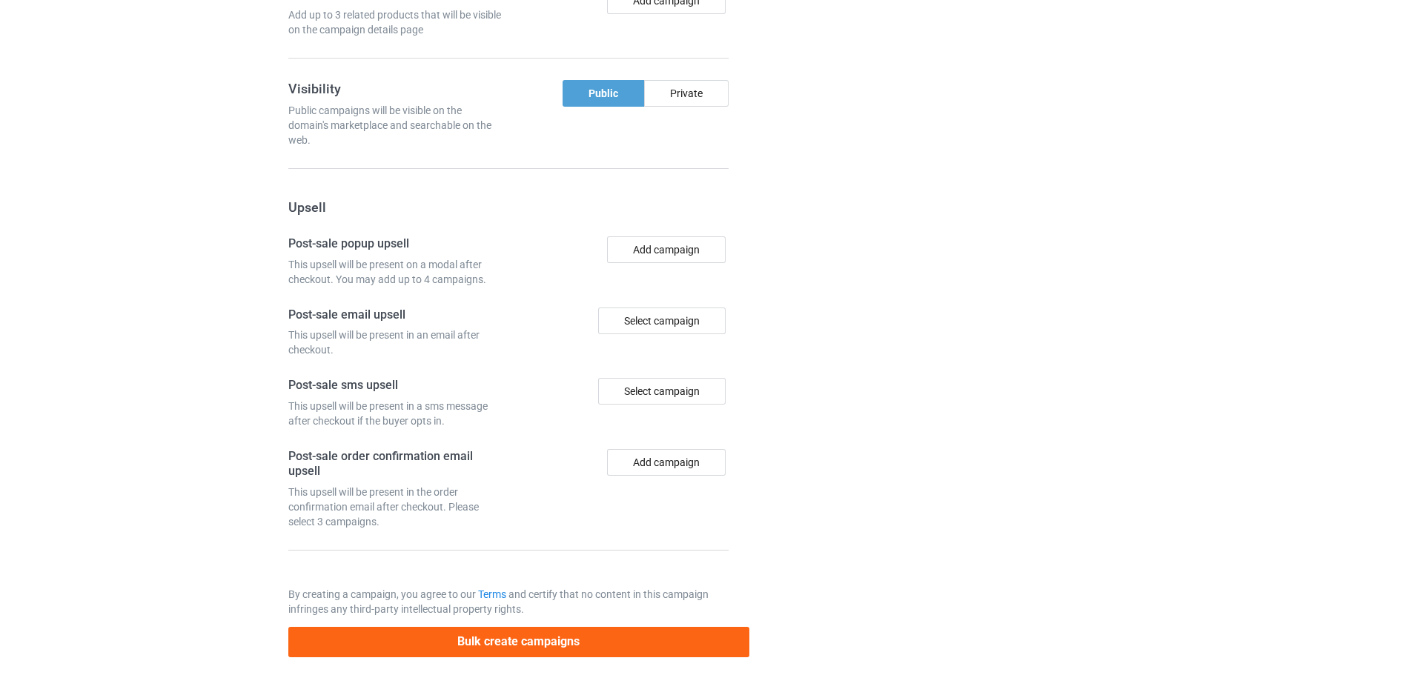
scroll to position [1228, 0]
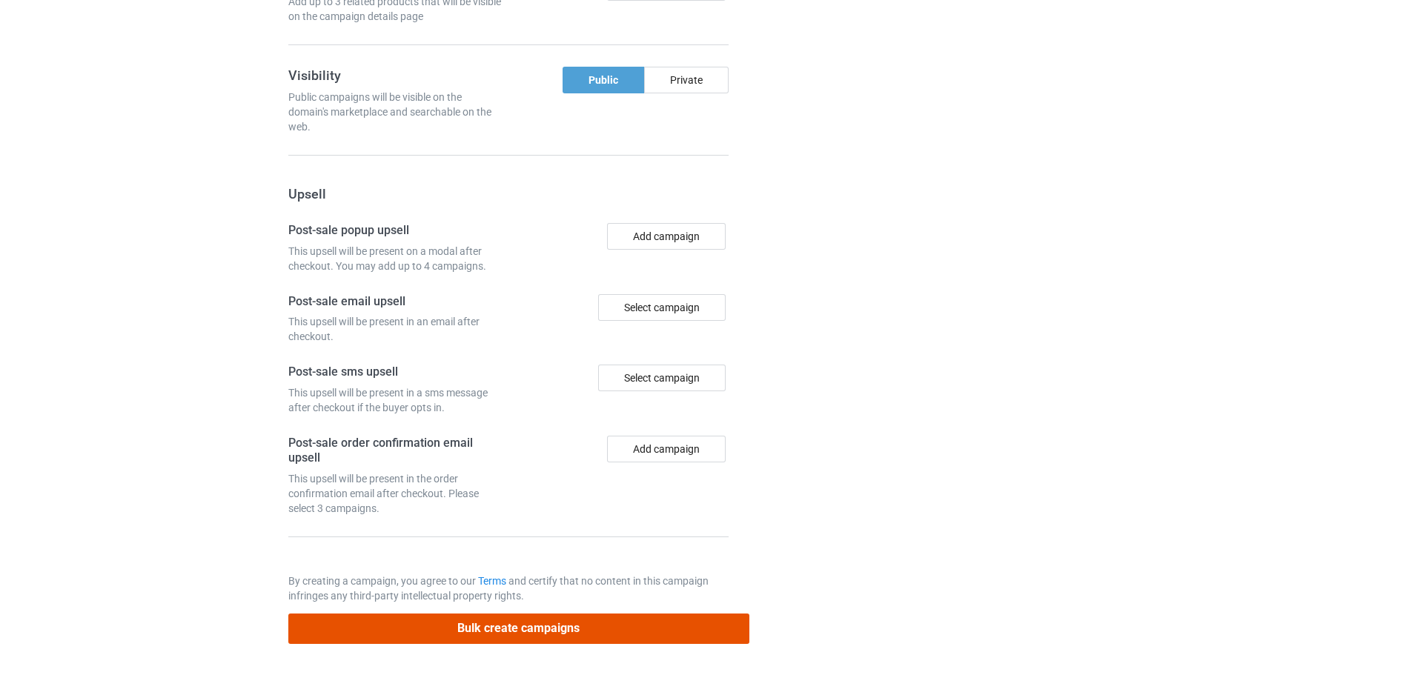
click at [535, 629] on button "Bulk create campaigns" at bounding box center [518, 629] width 461 height 30
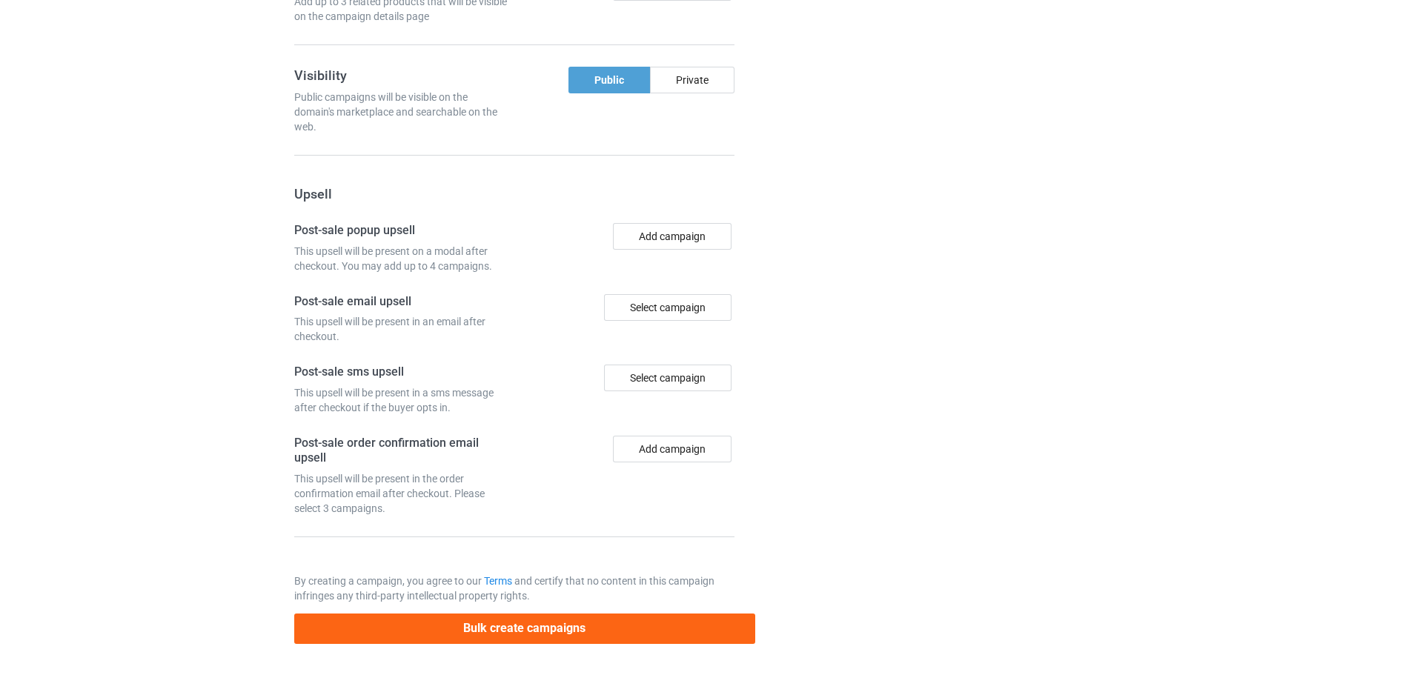
scroll to position [0, 0]
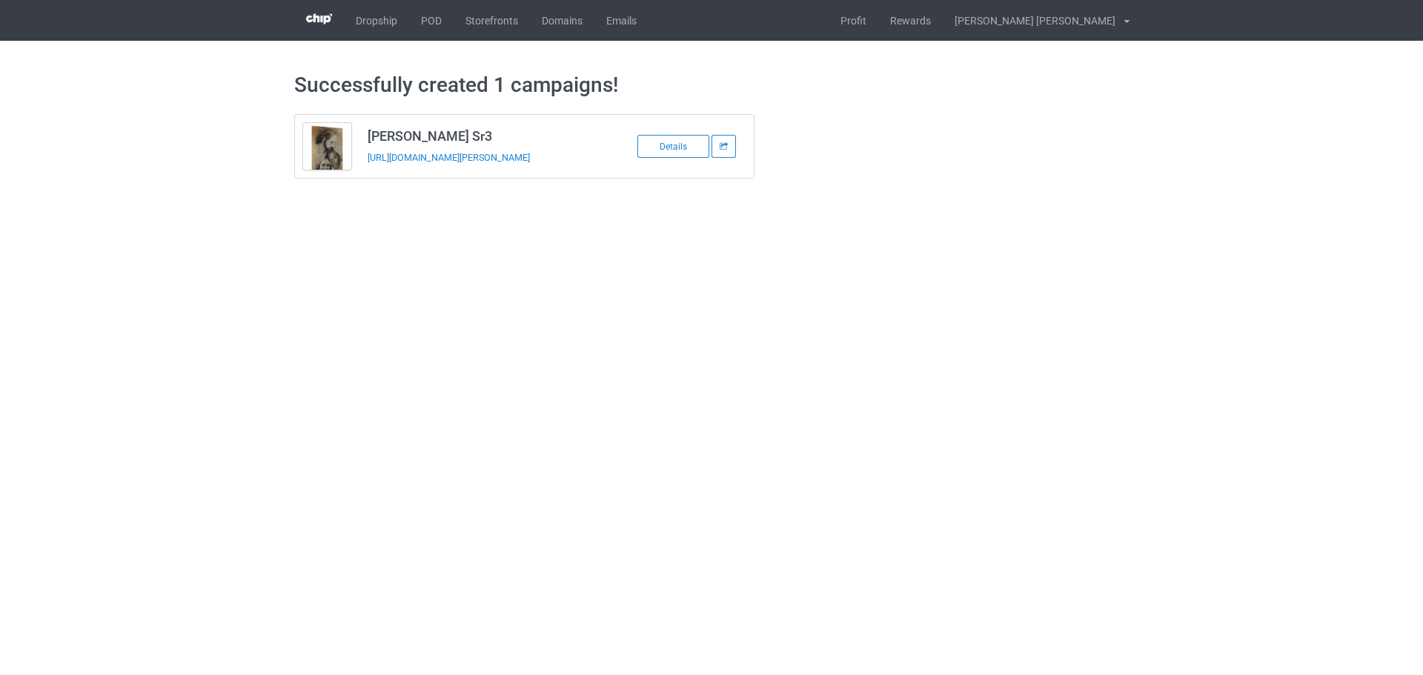
click at [377, 174] on td "Antwan Coats Sr3 https://www.jmcanvas1.com/antwan-coats-sr-367" at bounding box center [485, 146] width 251 height 63
copy tbody "Antwan Coats Sr3"
